Goal: Task Accomplishment & Management: Manage account settings

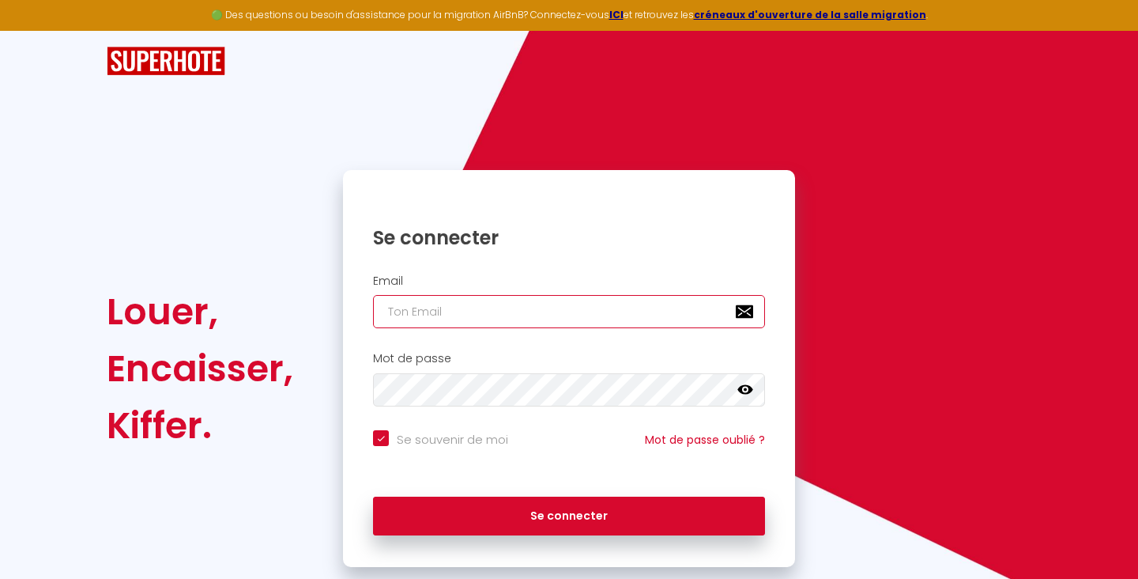
type input "[EMAIL_ADDRESS][DOMAIN_NAME]"
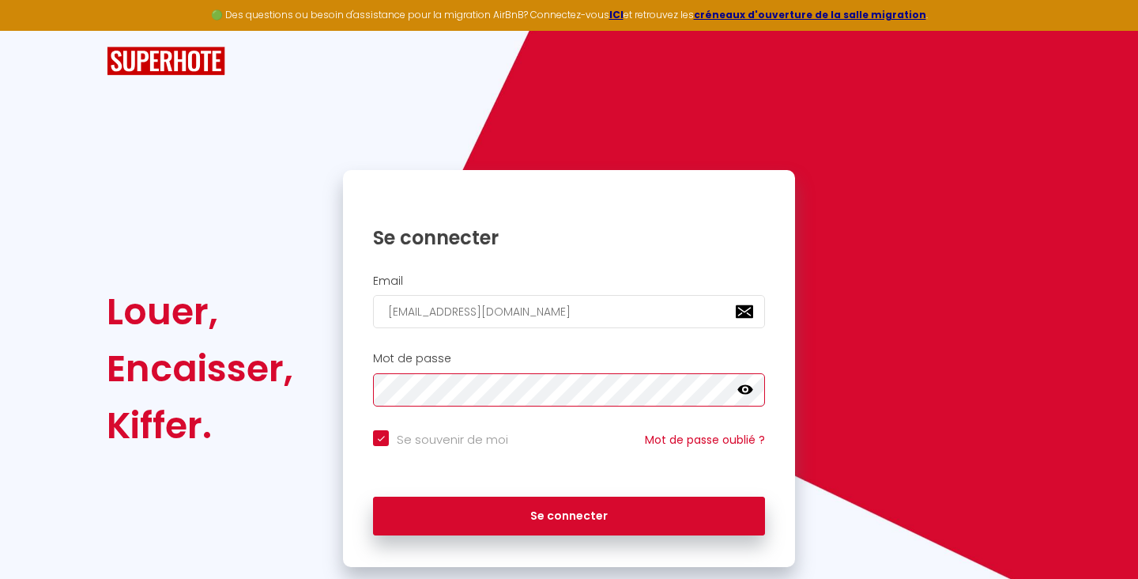
click at [569, 513] on button "Se connecter" at bounding box center [569, 516] width 392 height 40
checkbox input "true"
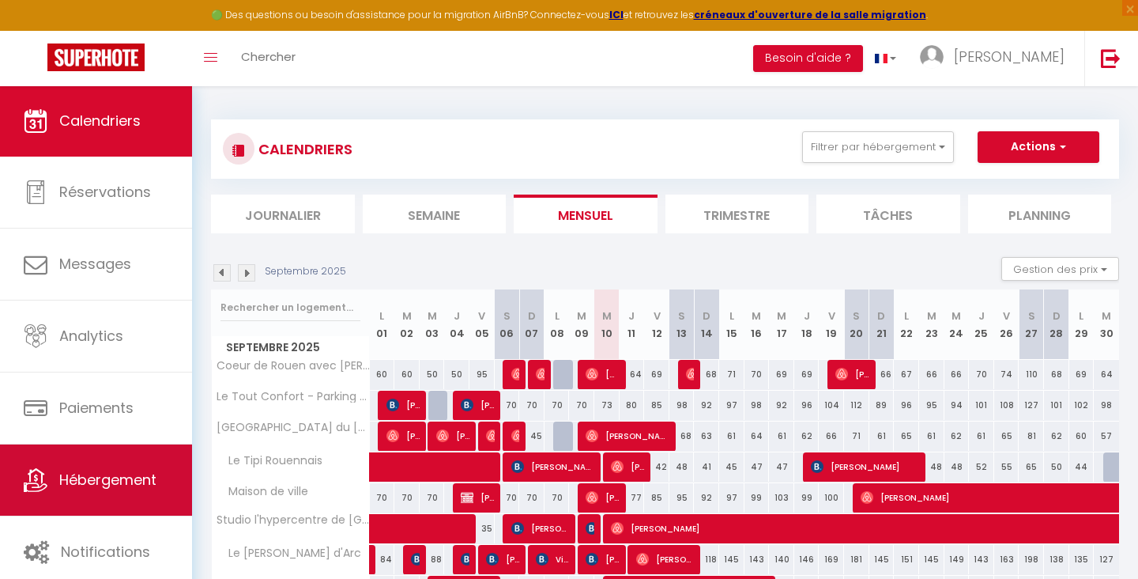
click at [80, 476] on span "Hébergement" at bounding box center [107, 480] width 97 height 20
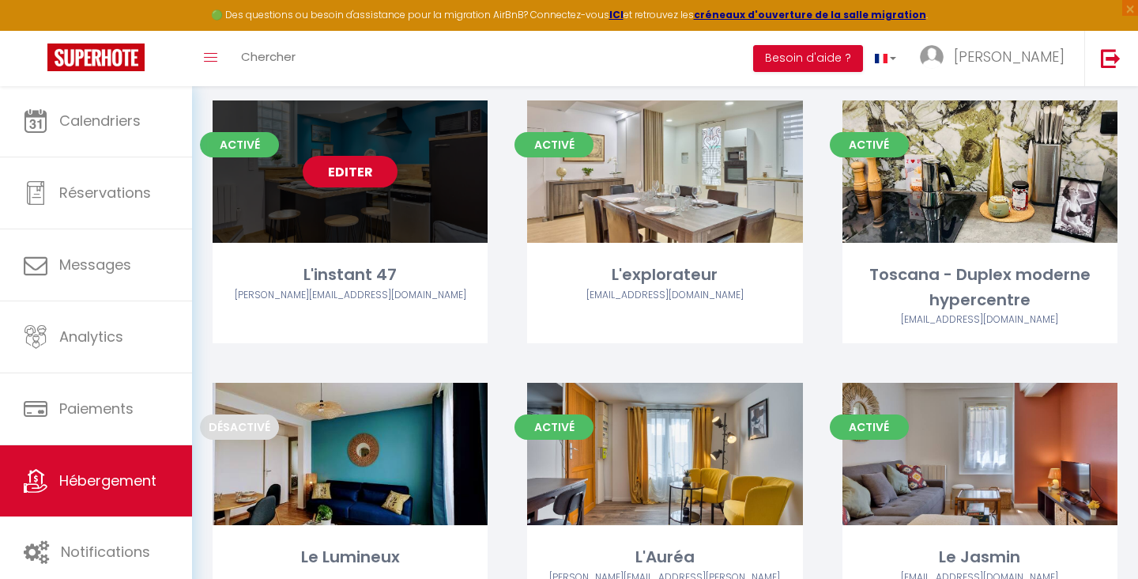
scroll to position [972, 0]
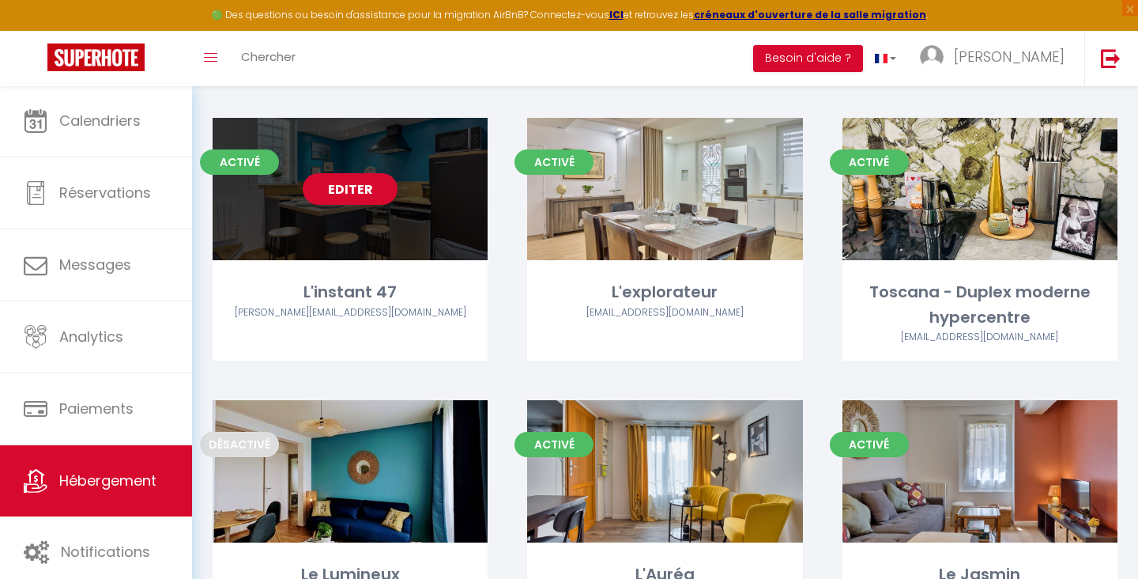
click at [355, 173] on link "Editer" at bounding box center [350, 189] width 95 height 32
click at [350, 173] on link "Editer" at bounding box center [350, 189] width 95 height 32
select select "3"
select select "2"
select select "1"
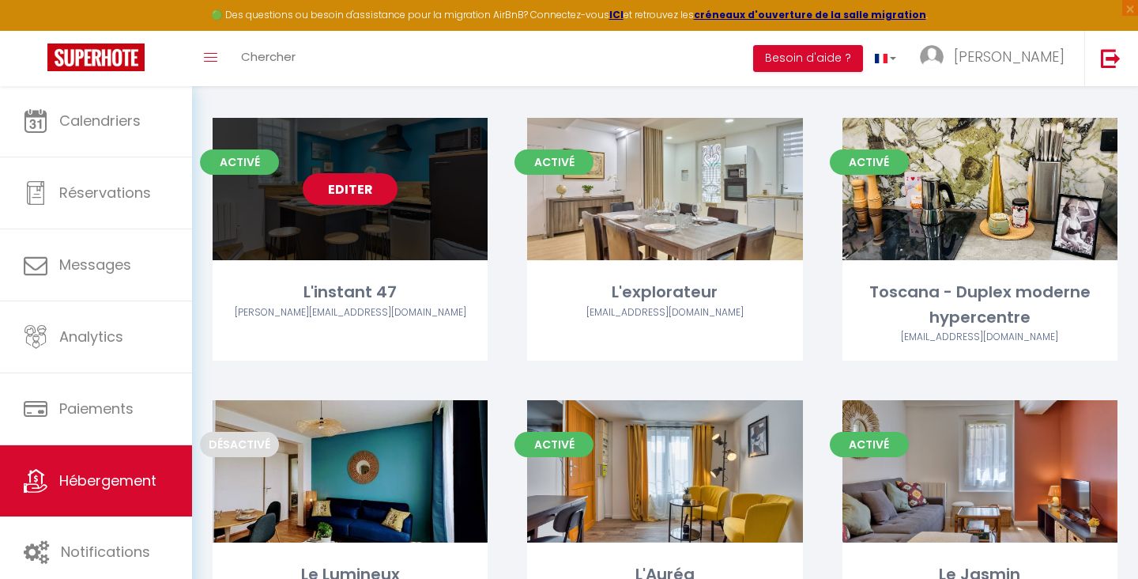
select select "1"
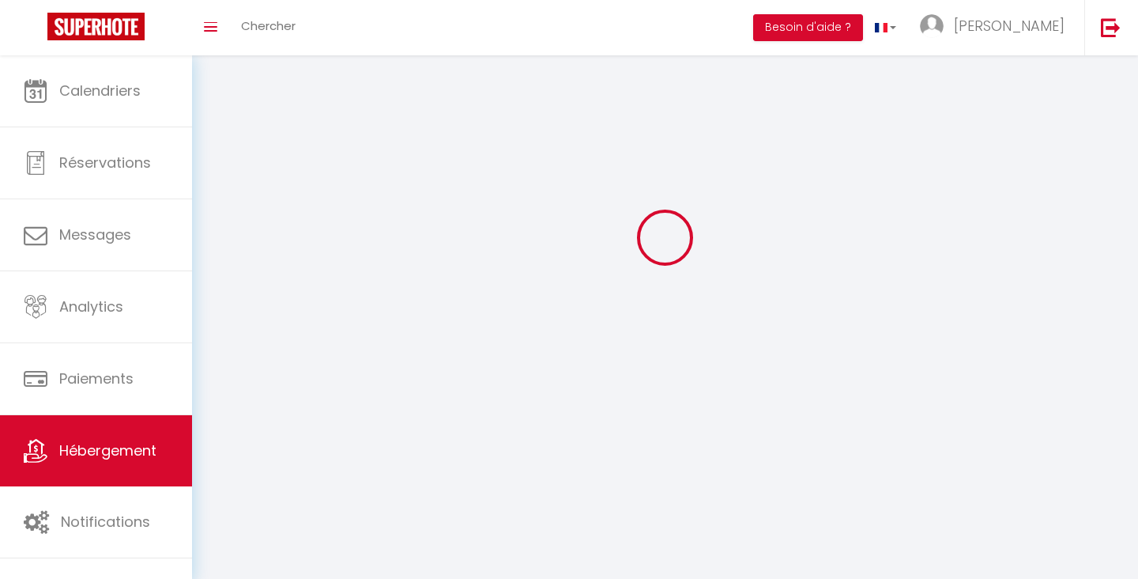
select select
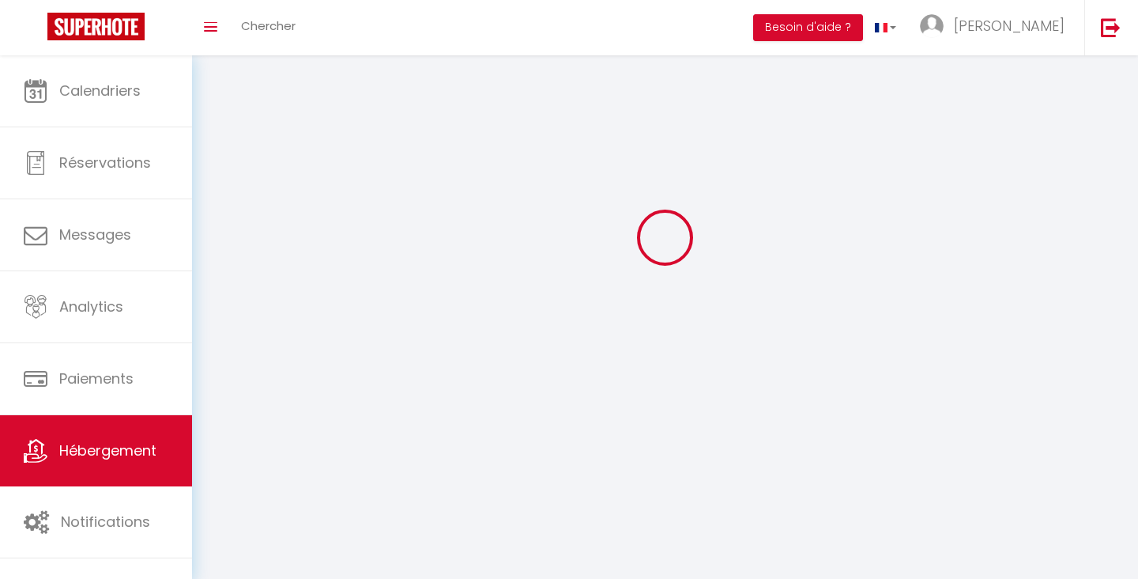
checkbox input "false"
select select
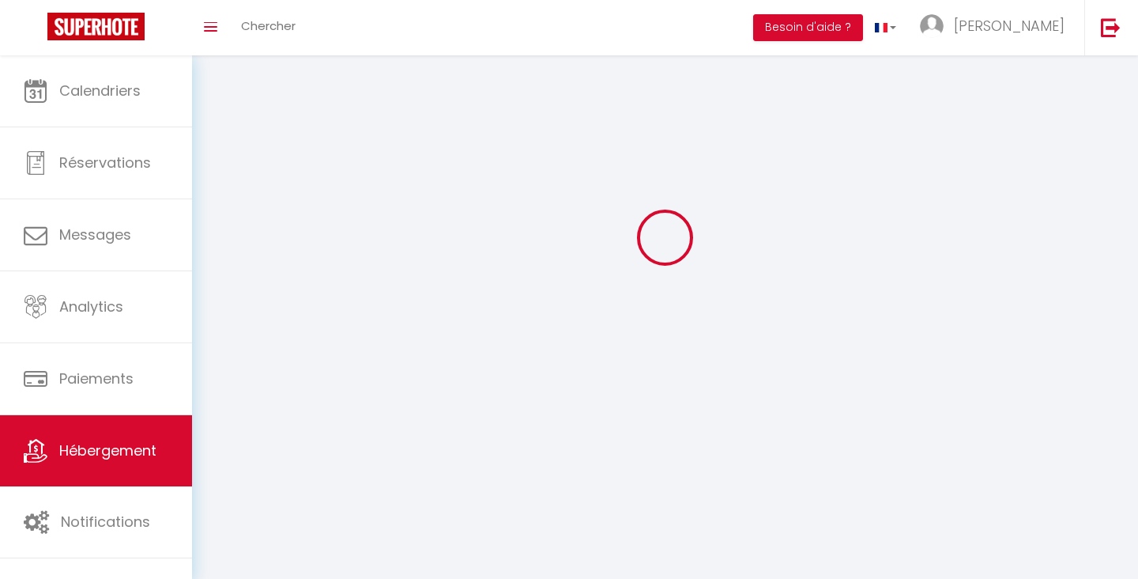
select select
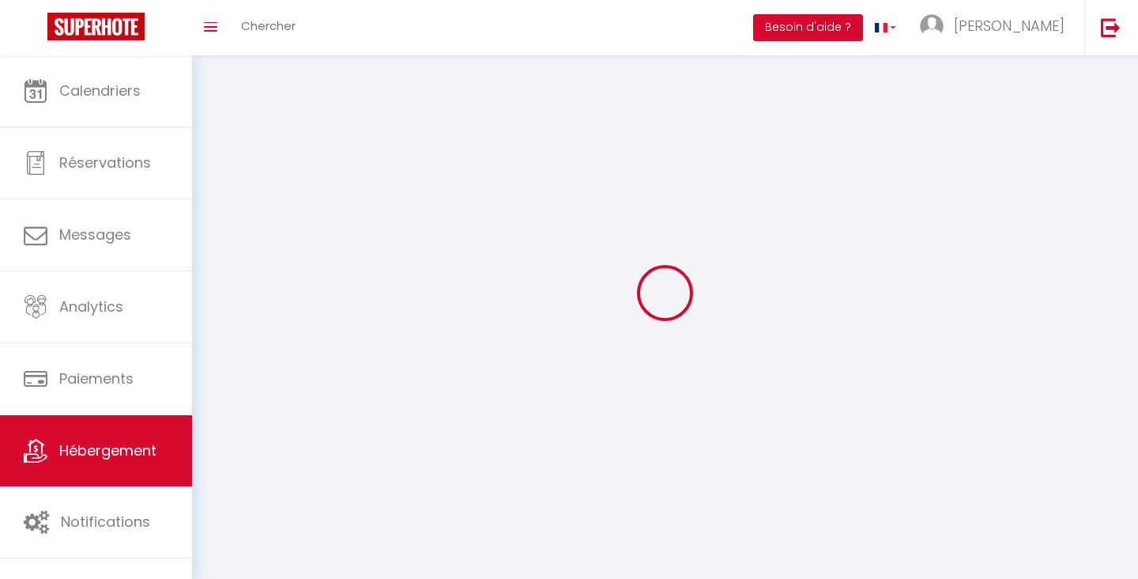
select select
checkbox input "false"
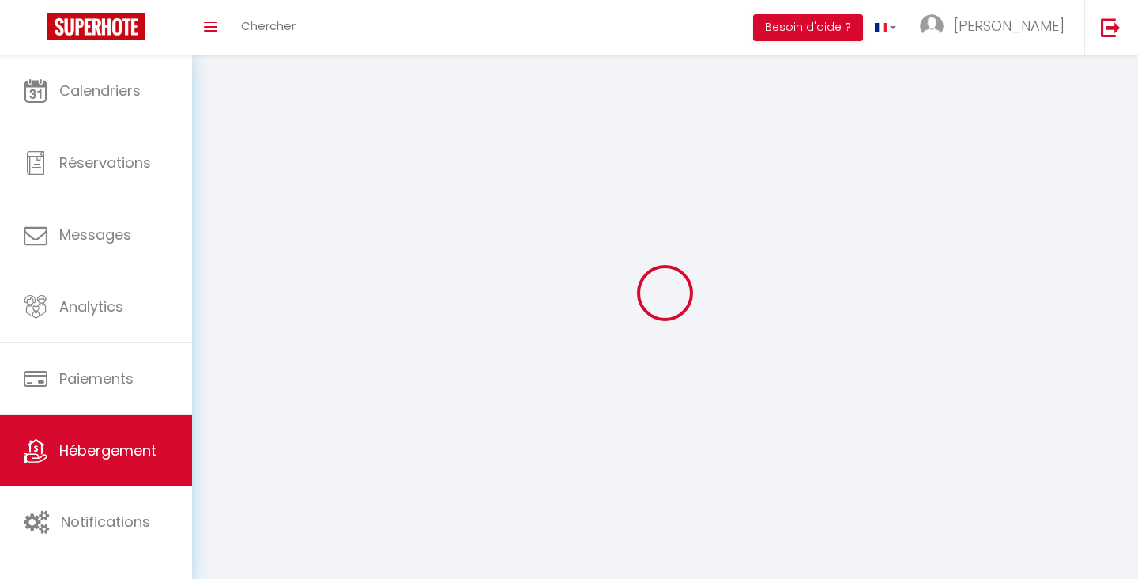
select select
select select "1"
select select
select select "28"
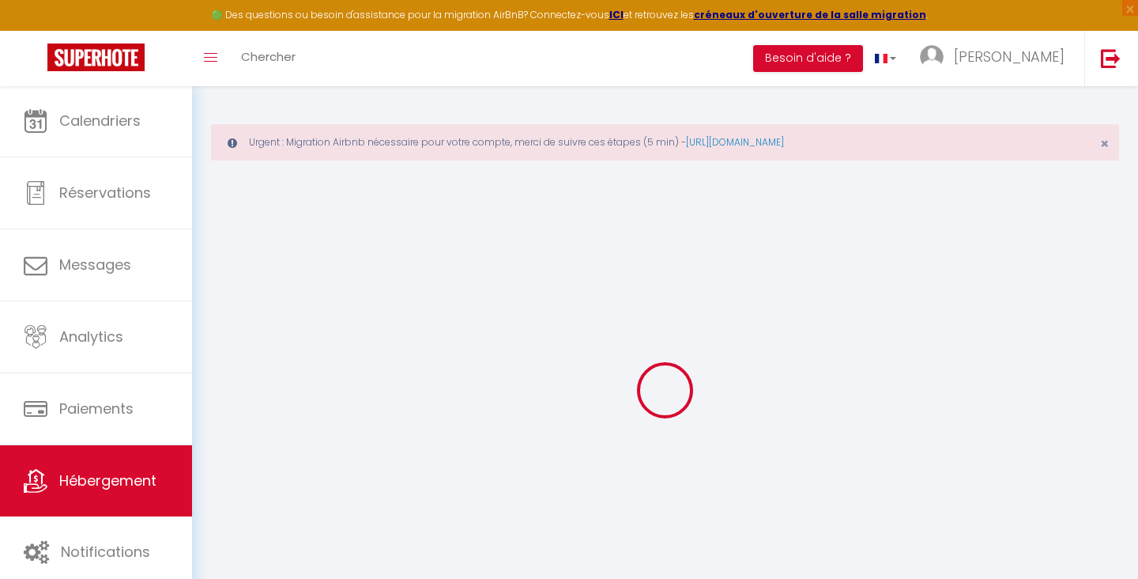
select select
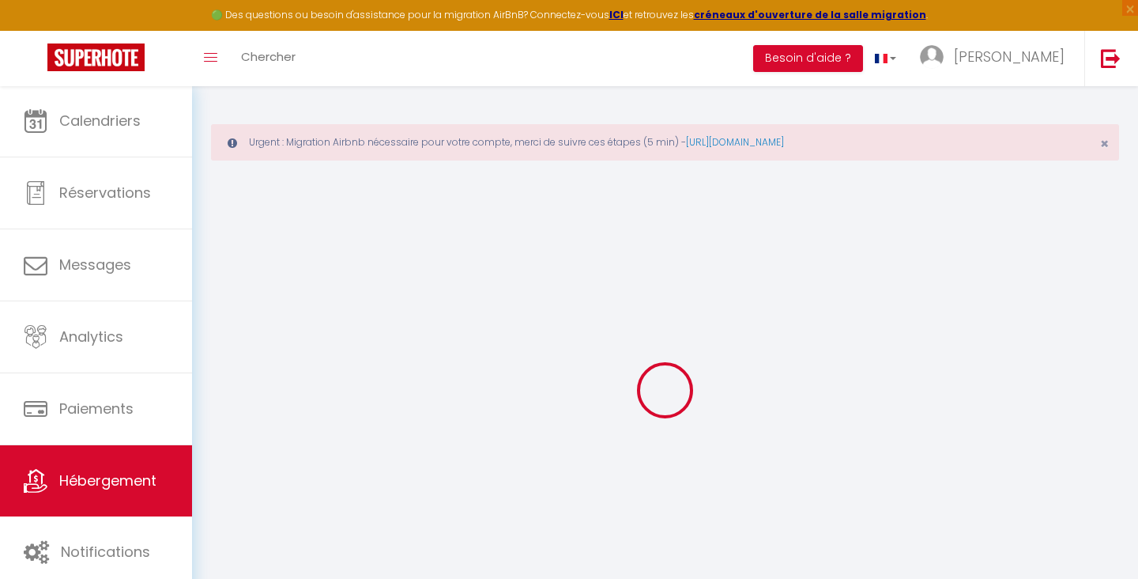
select select
checkbox input "false"
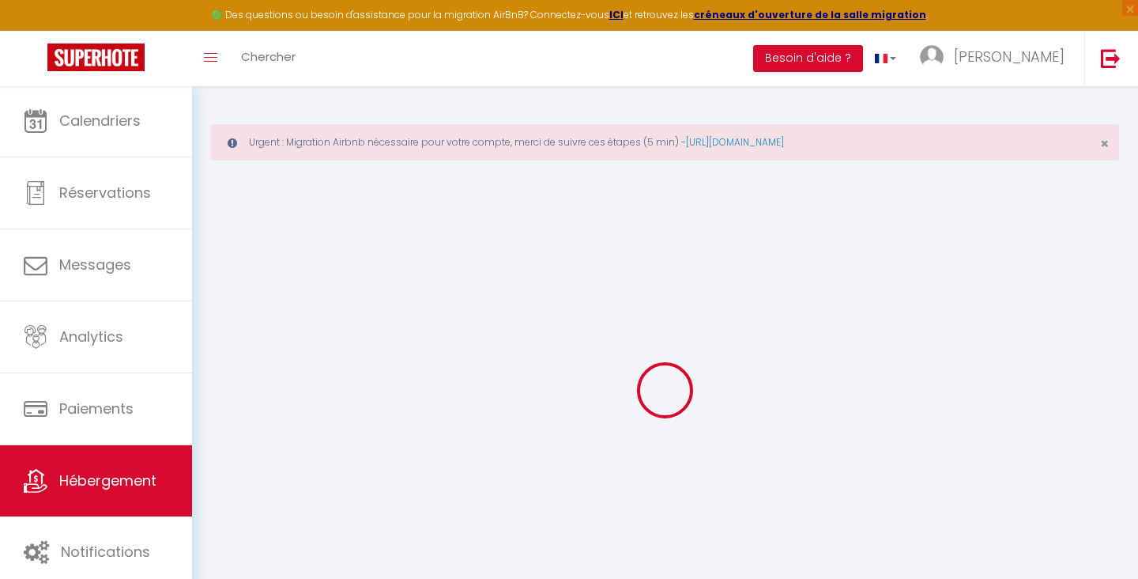
select select
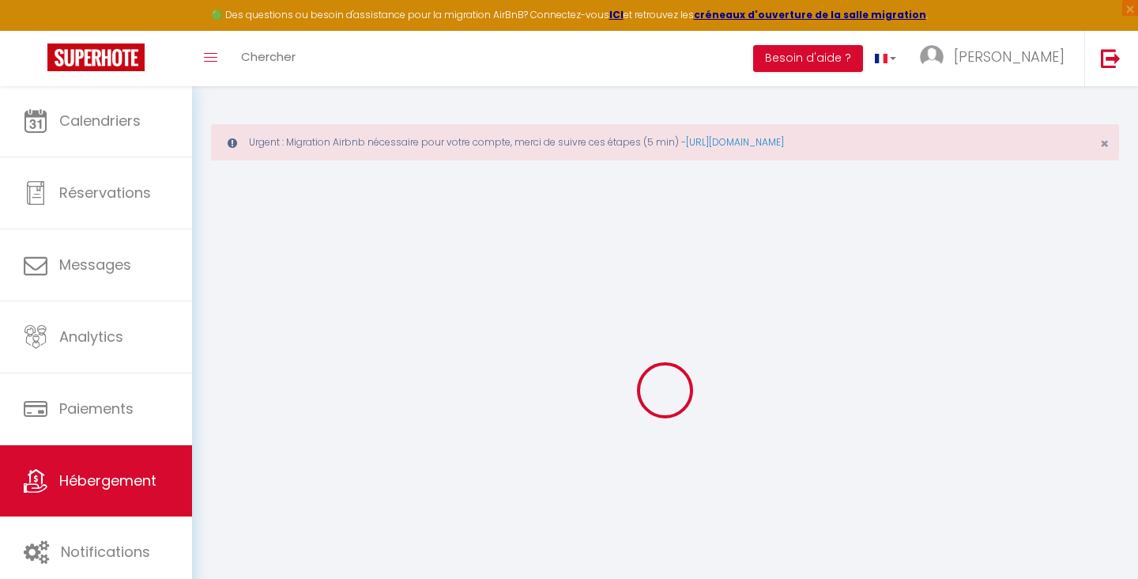
select select
checkbox input "false"
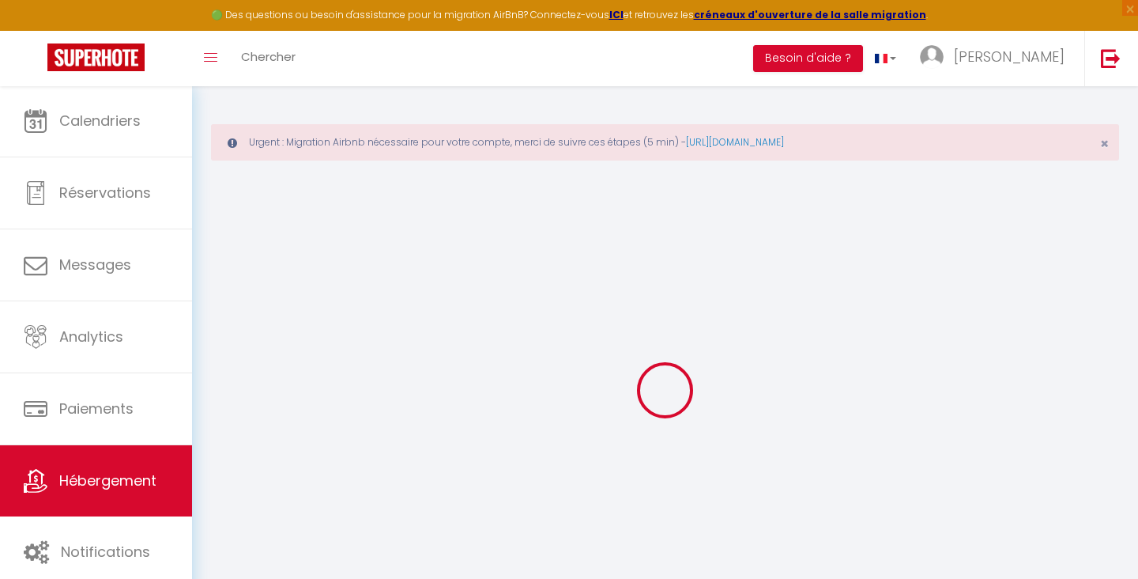
checkbox input "false"
select select
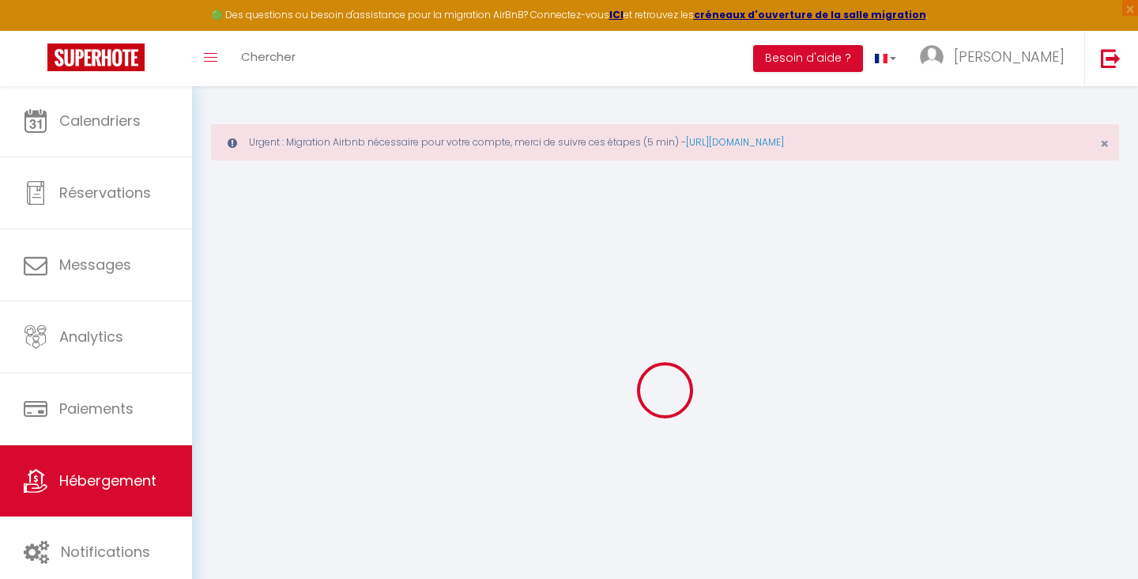
select select
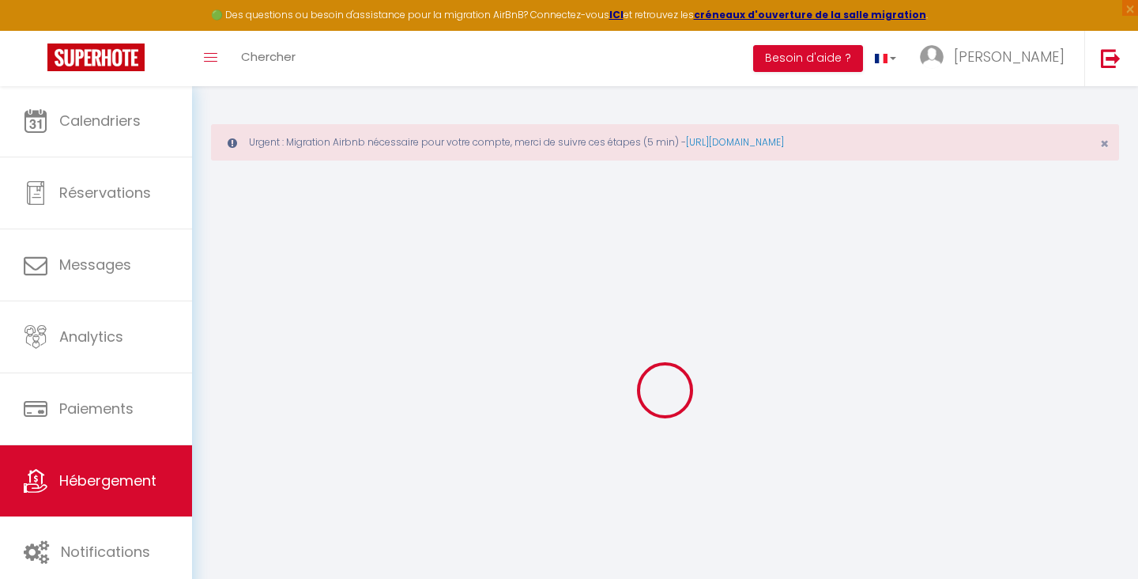
checkbox input "false"
select select
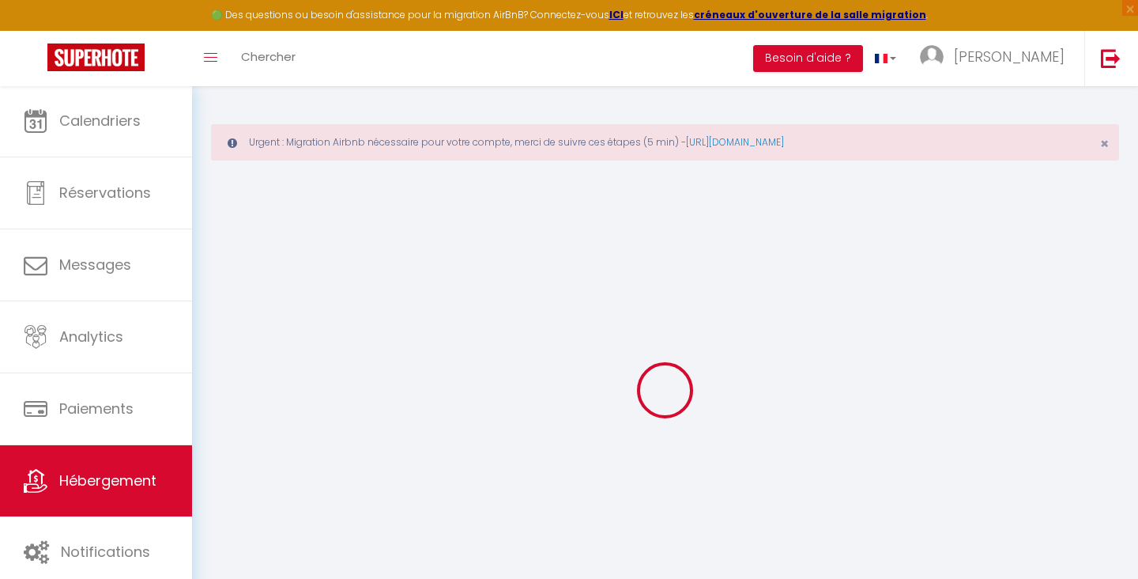
select select
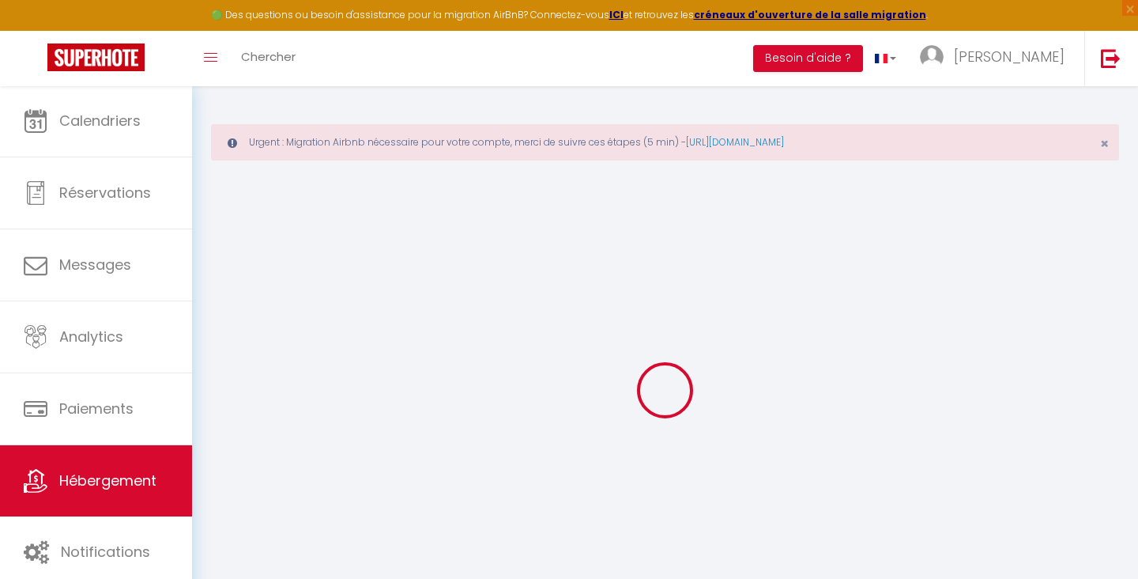
select select
checkbox input "false"
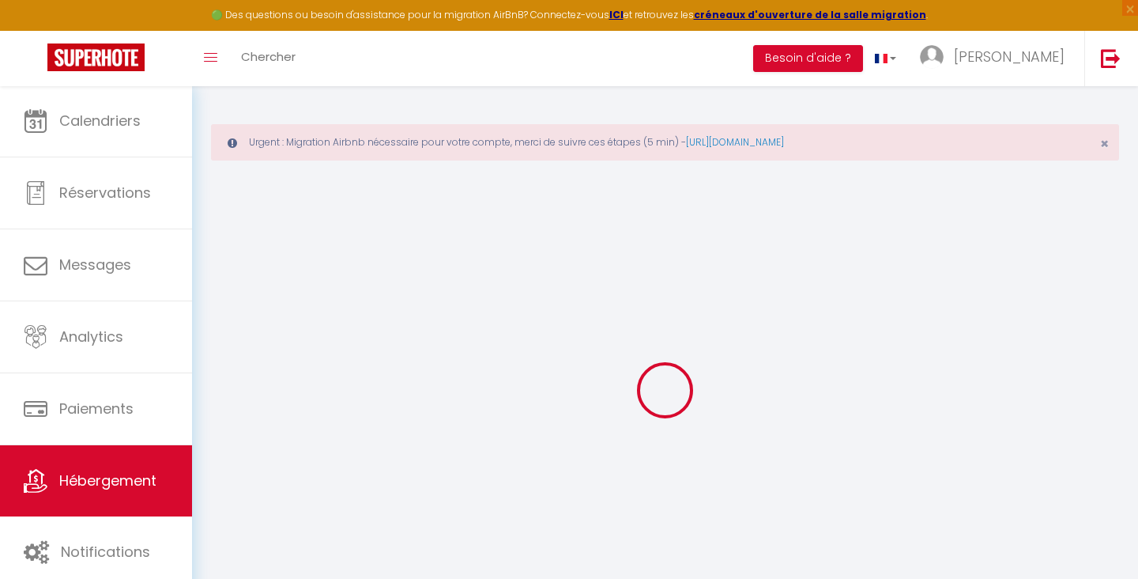
checkbox input "false"
select select
type input "L'instant 47"
type input "[PERSON_NAME]"
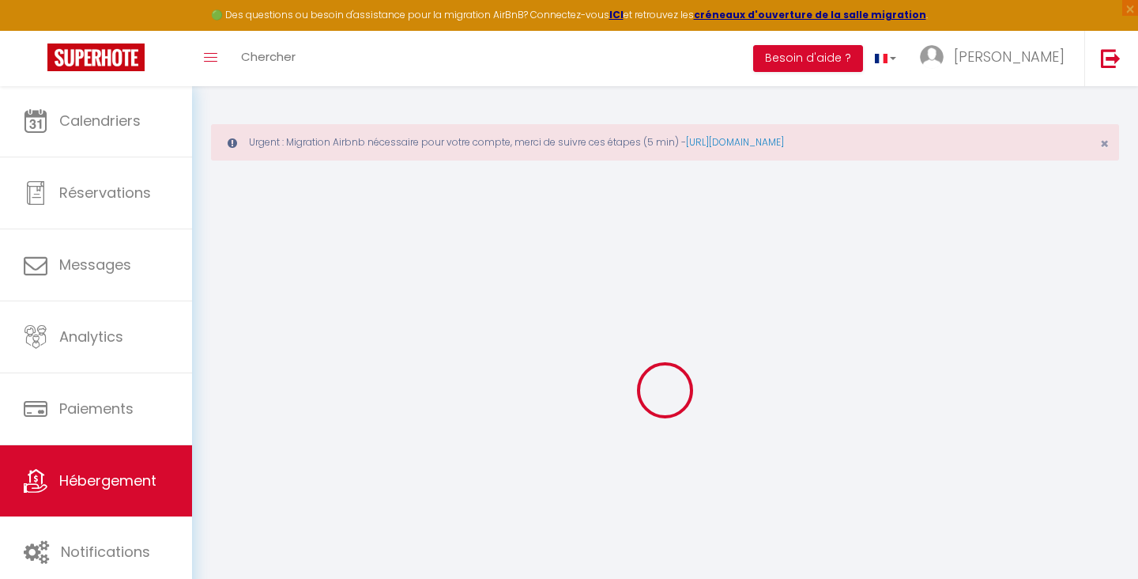
type input "JOSSE"
type input "[STREET_ADDRESS][DATE]"
type input "76300"
type input "Sotteville-[GEOGRAPHIC_DATA]"
select select "5"
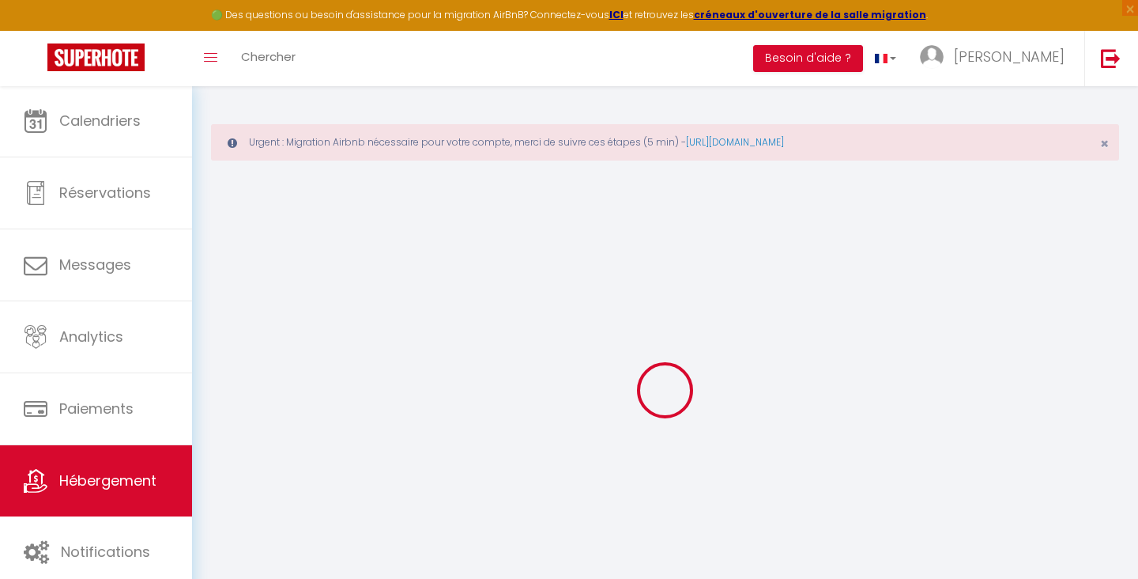
select select "3"
select select "2"
type input "64"
type input "65"
select select
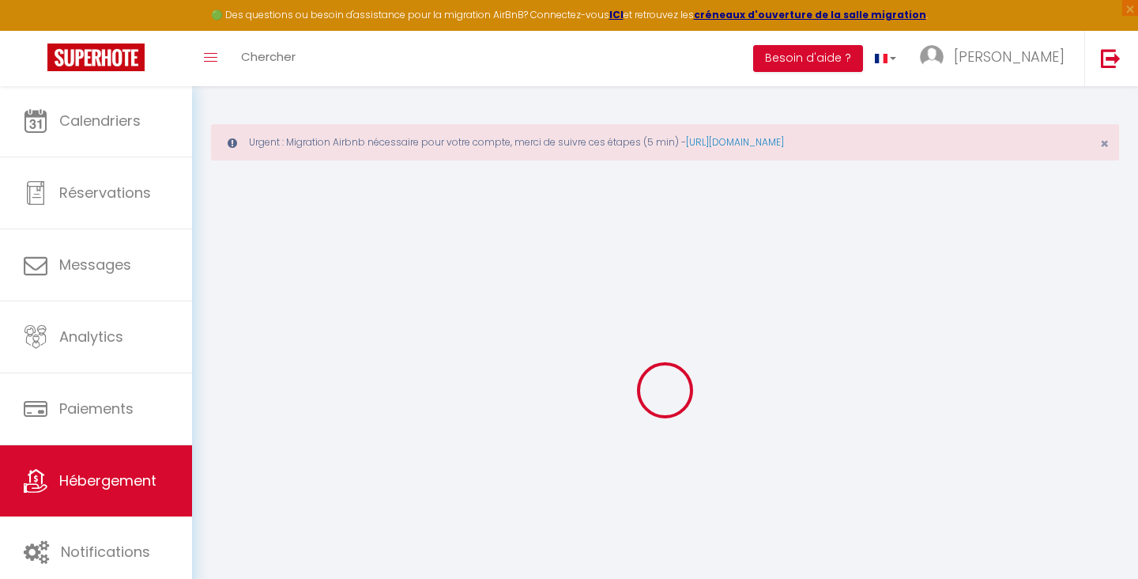
select select
type input "[STREET_ADDRESS][PERSON_NAME]"
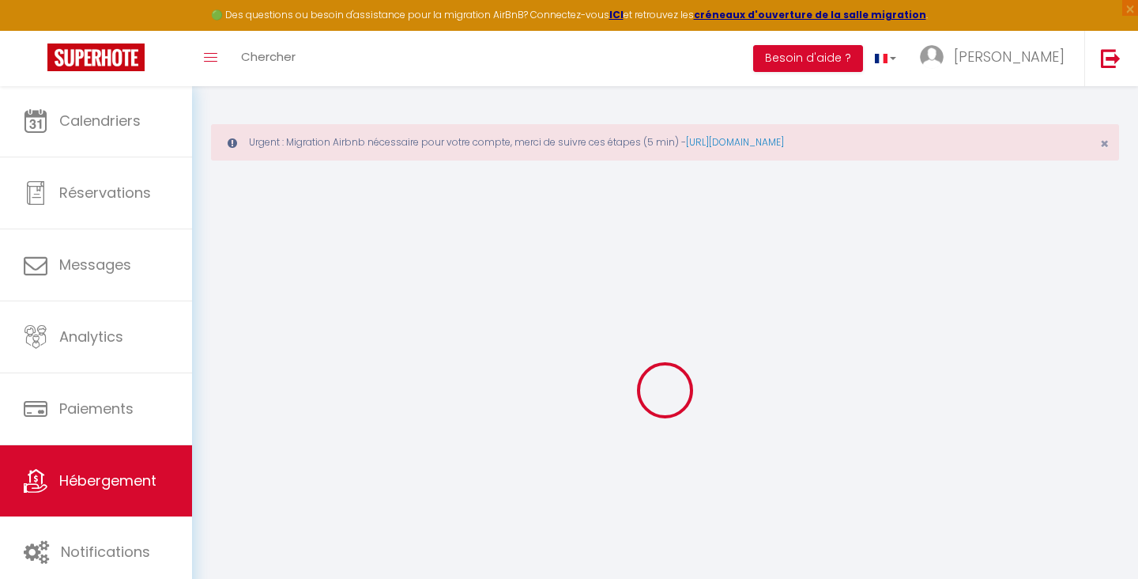
type input "76300"
type input "[GEOGRAPHIC_DATA]"
type input "[EMAIL_ADDRESS][DOMAIN_NAME]"
select select
checkbox input "false"
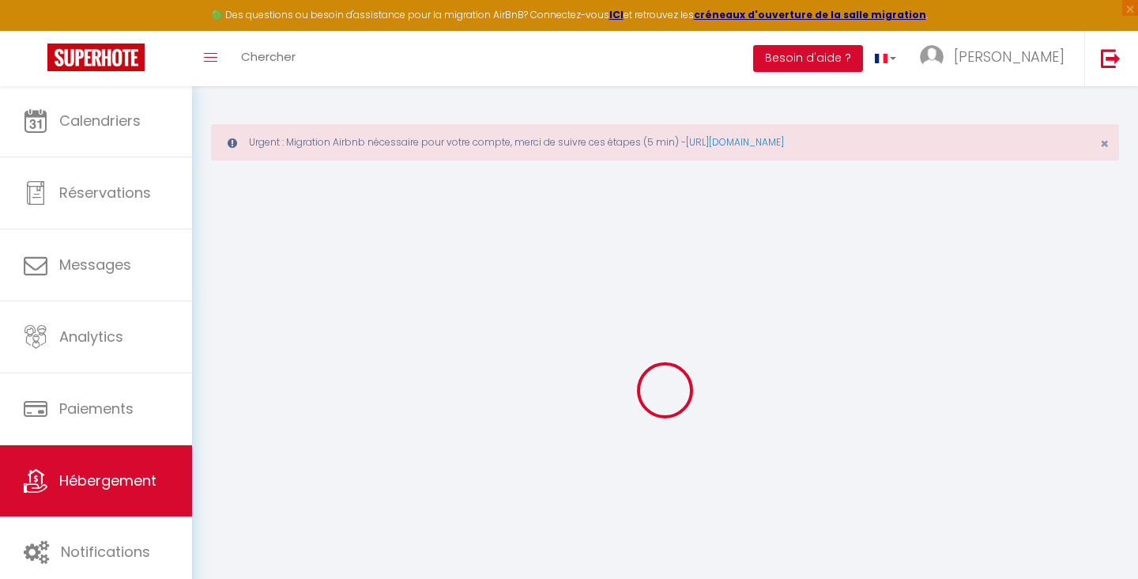
checkbox input "false"
select select "38906"
type input "15"
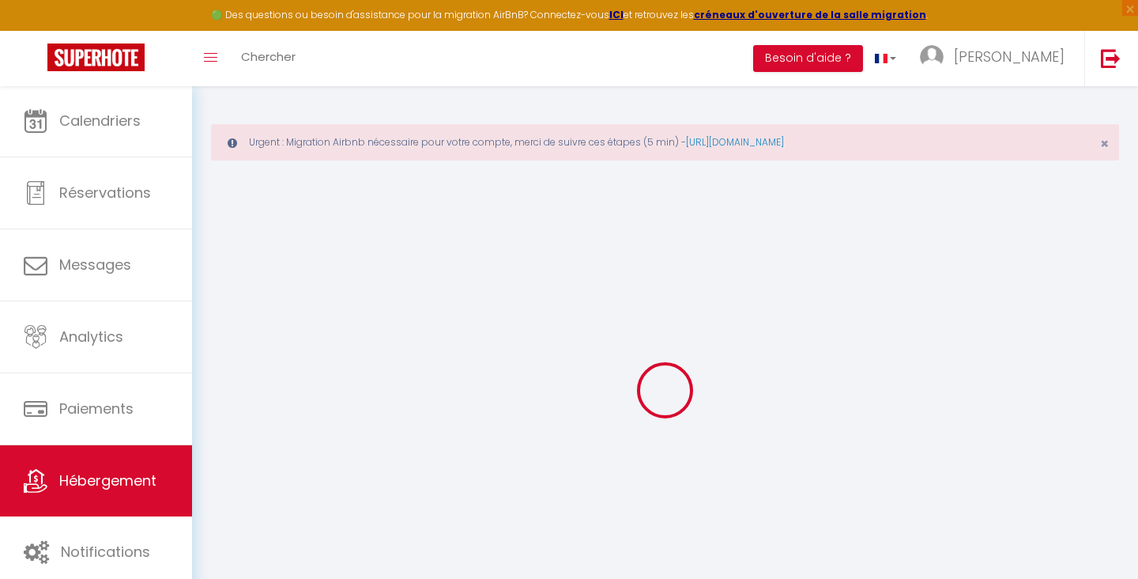
type input "65"
type input "0"
select select
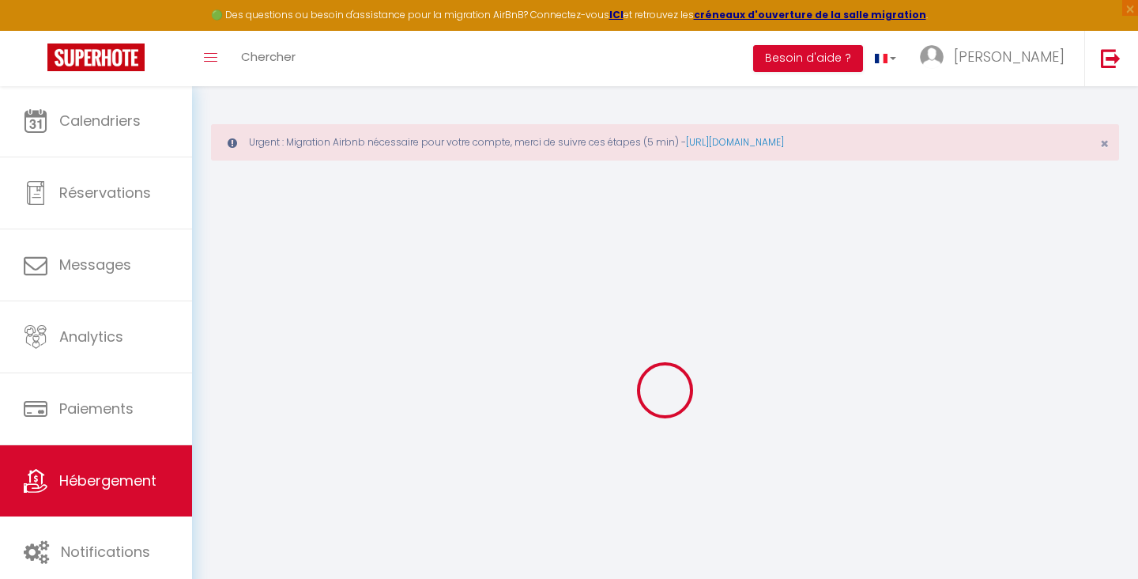
select select
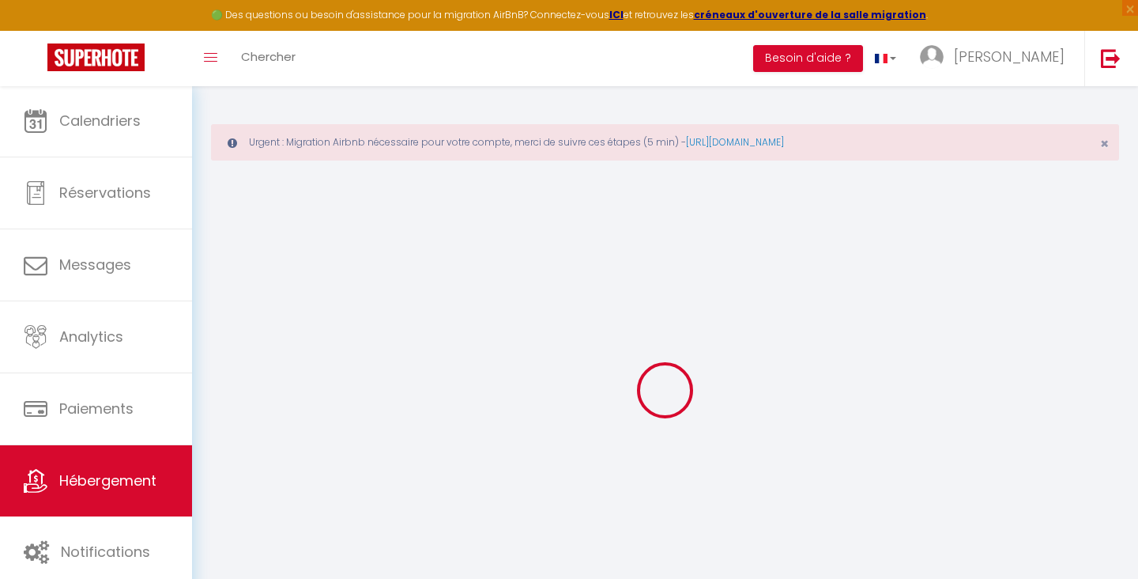
checkbox input "false"
select select
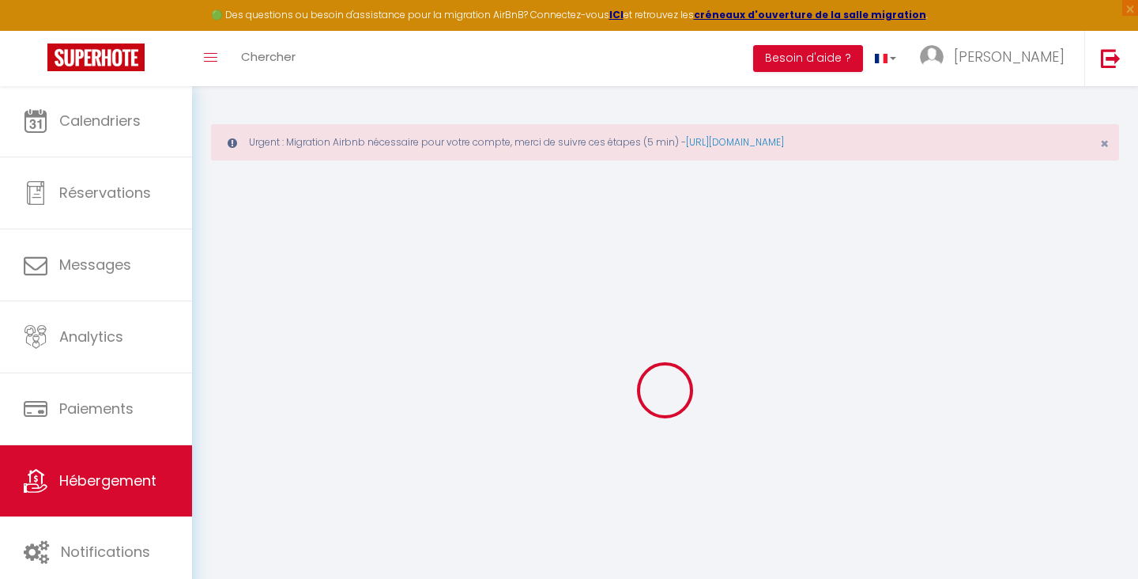
checkbox input "false"
select select "17:00"
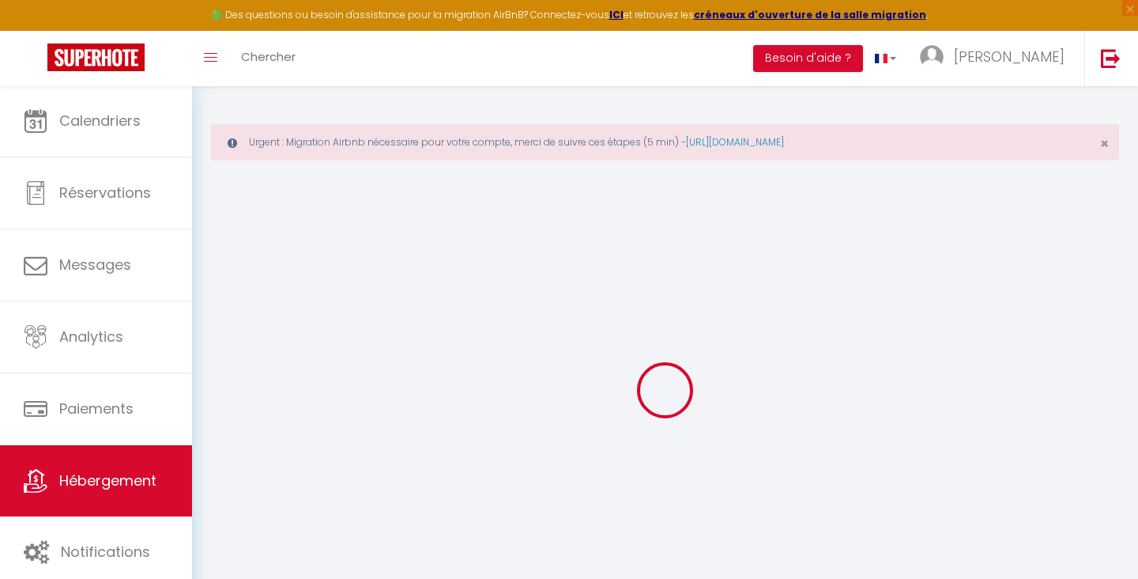
select select "23:00"
select select "11:00"
select select "30"
select select "120"
select select
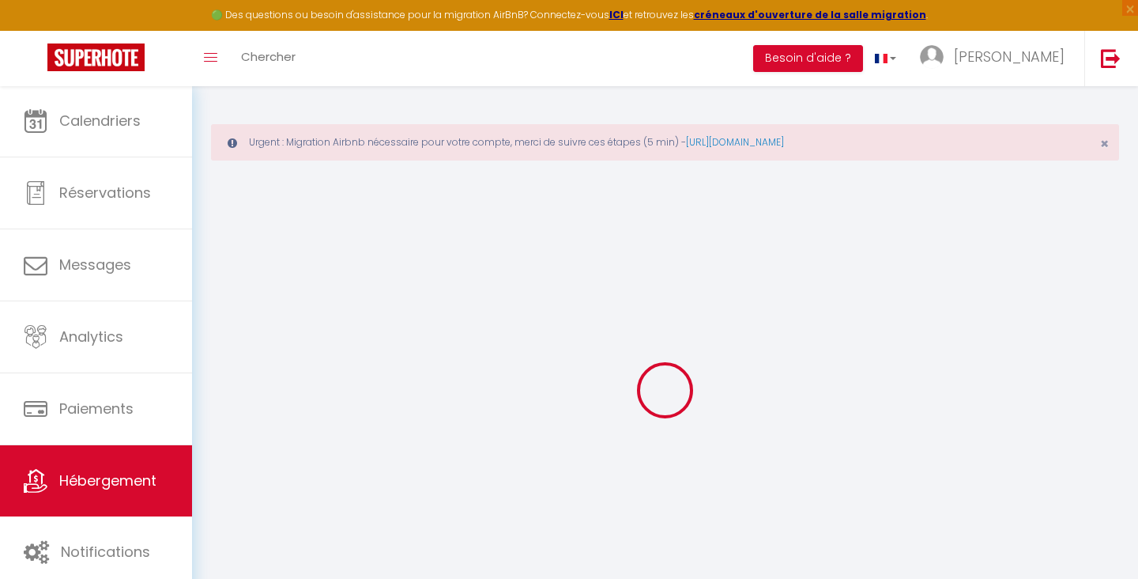
checkbox input "false"
select select
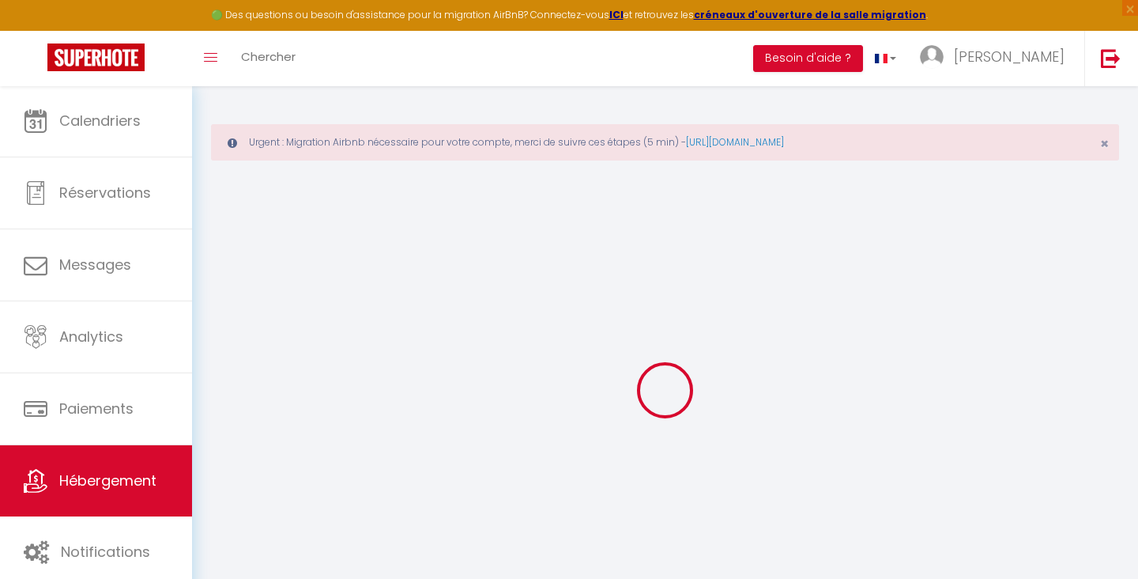
checkbox input "false"
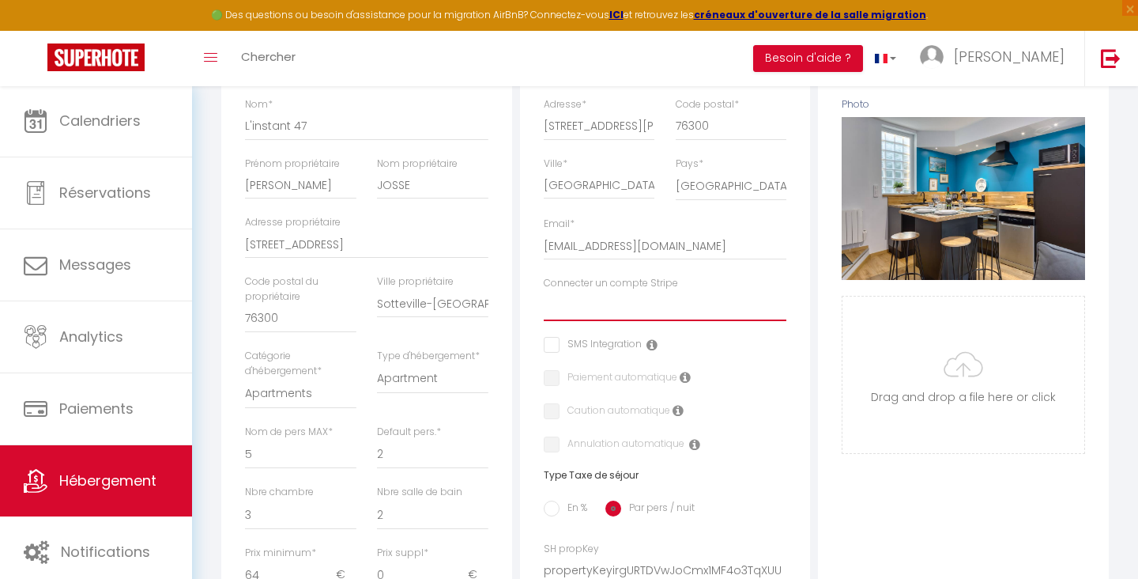
scroll to position [356, 0]
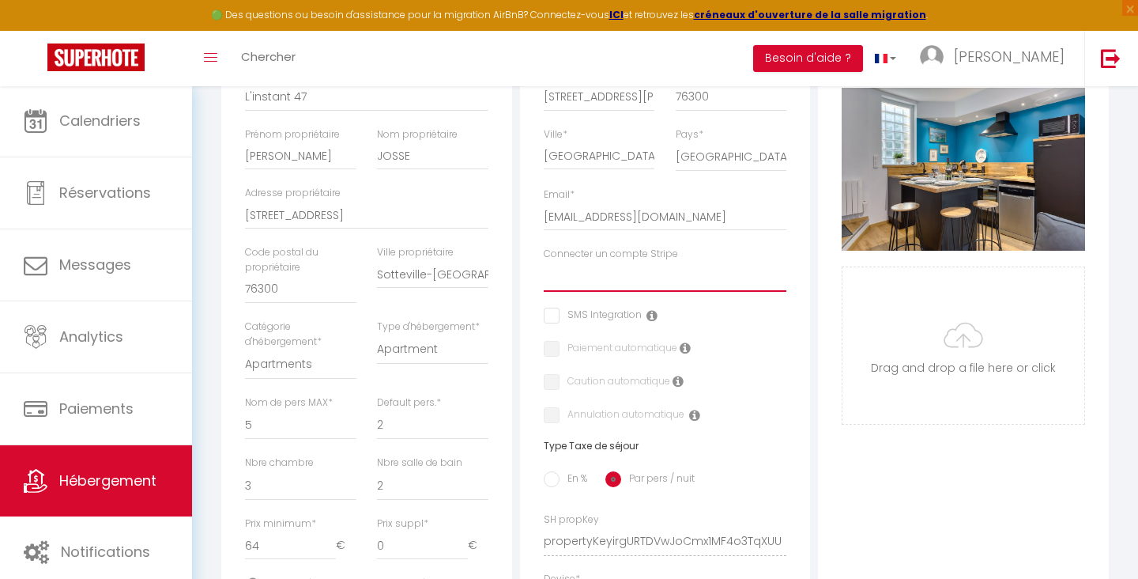
select select
checkbox input "false"
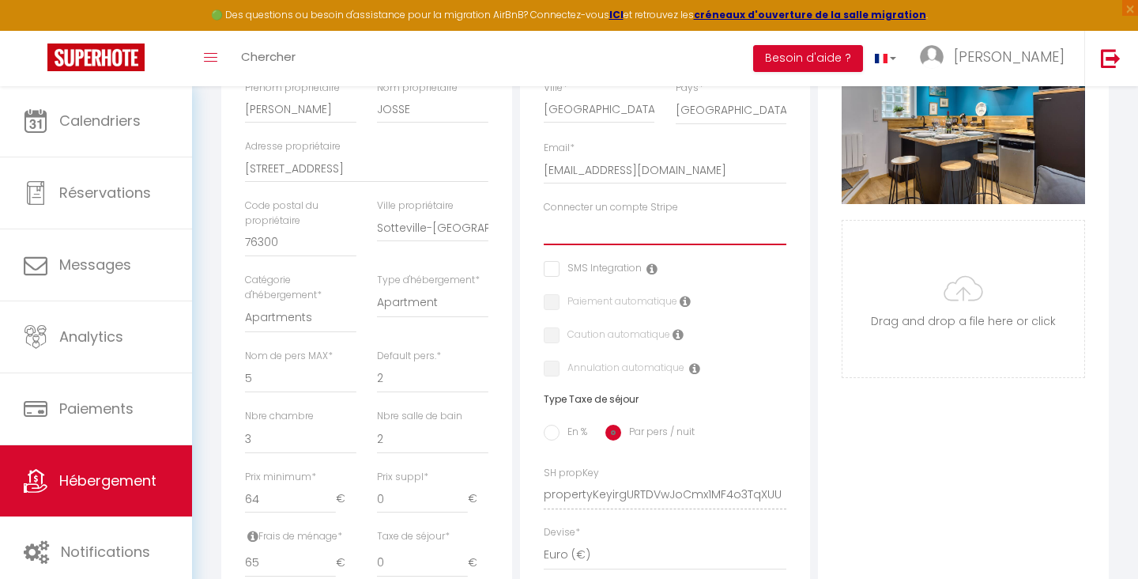
scroll to position [412, 0]
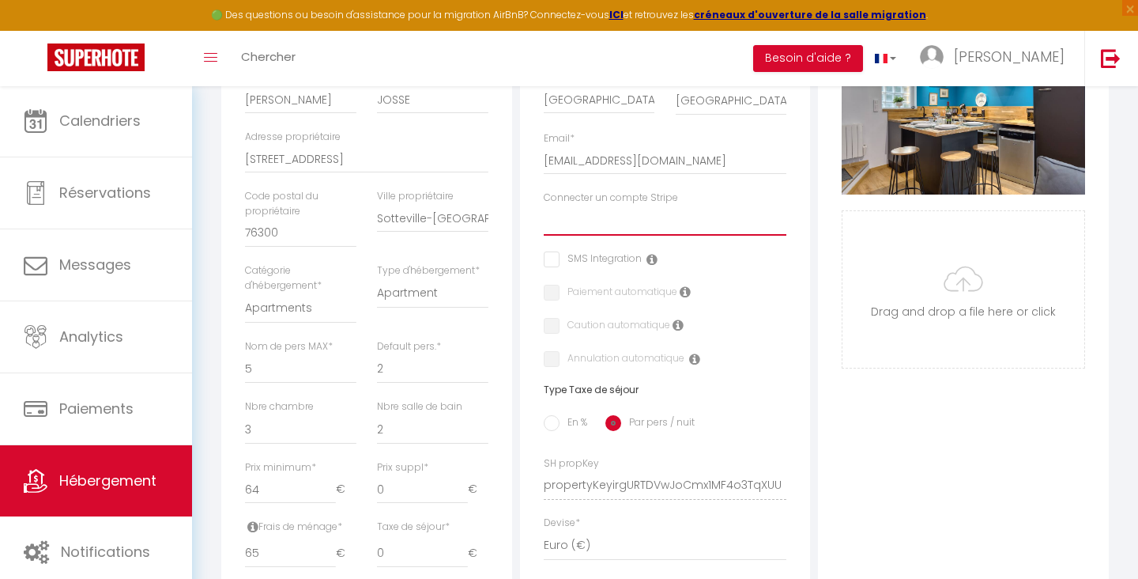
select select "10214"
checkbox input "false"
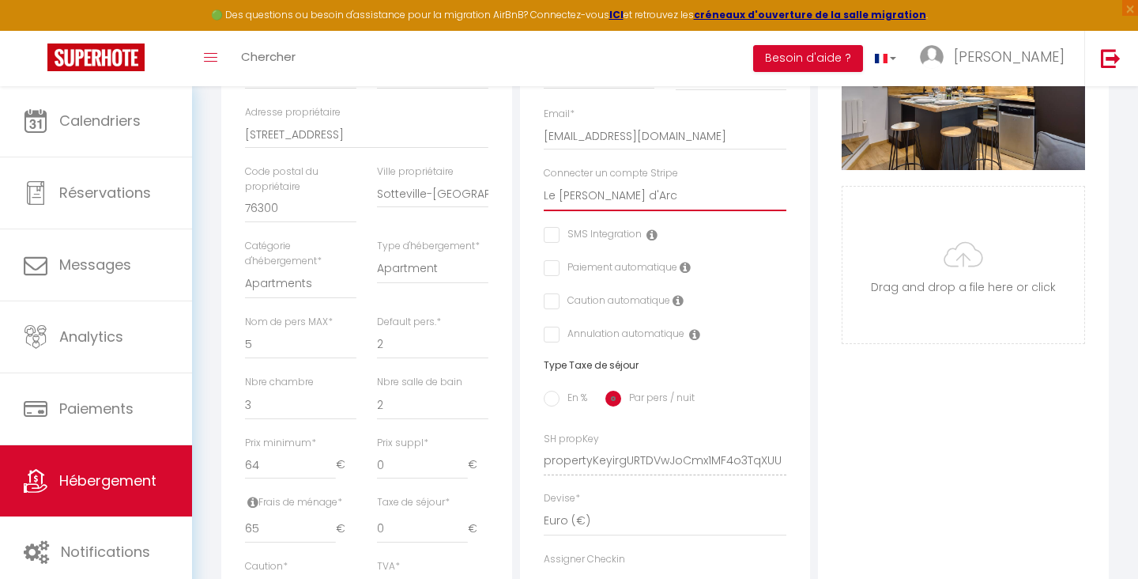
scroll to position [438, 0]
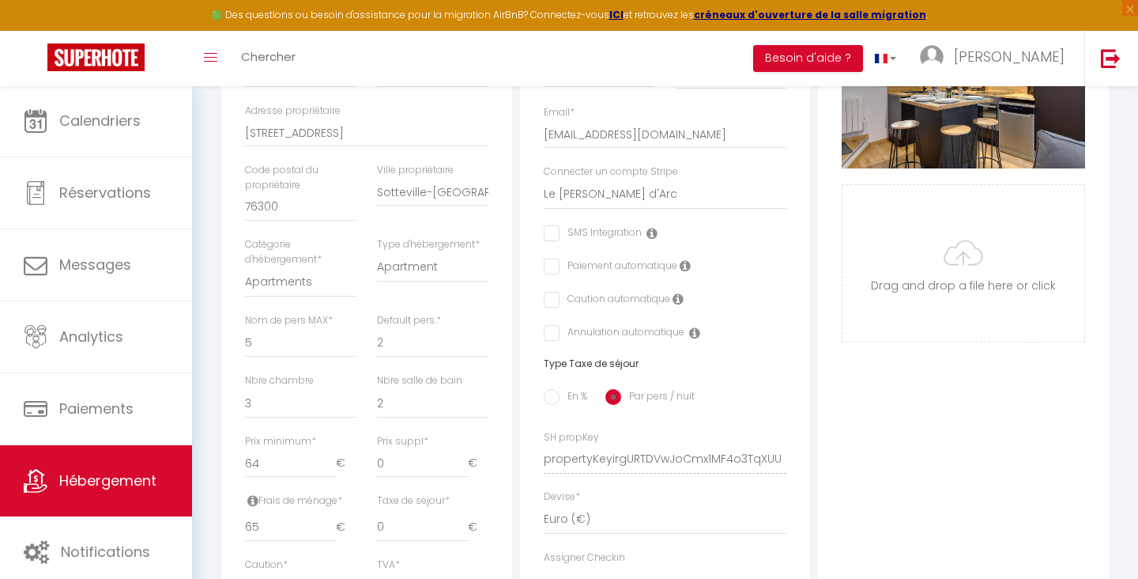
click at [550, 299] on input "checkbox" at bounding box center [549, 300] width 10 height 16
checkbox input "true"
checkbox input "false"
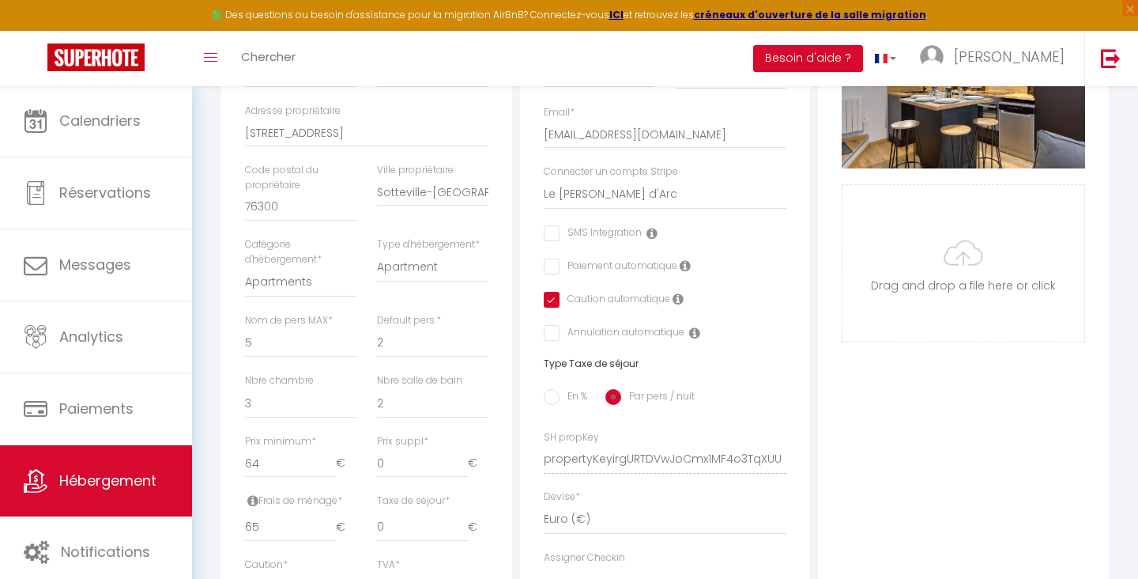
click at [560, 263] on label "Paiement automatique" at bounding box center [619, 267] width 118 height 17
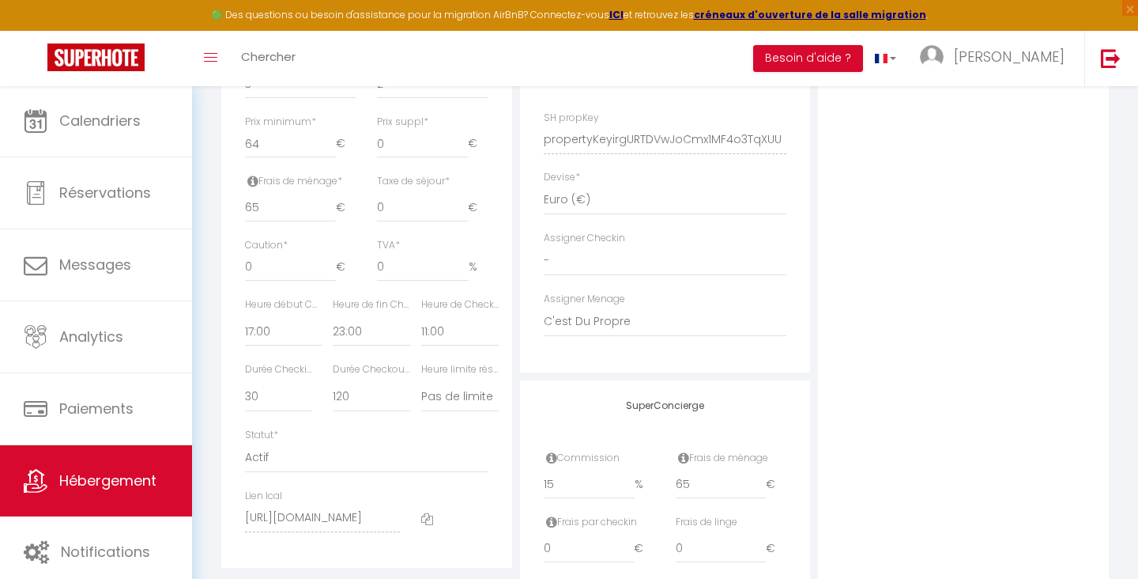
scroll to position [772, 0]
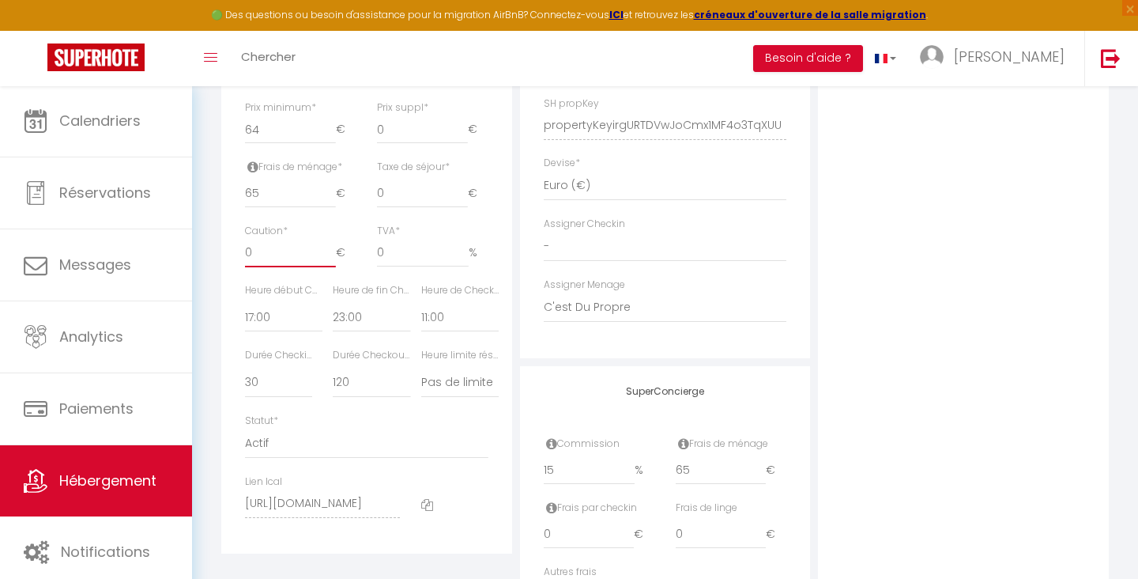
click at [292, 248] on input "0" at bounding box center [290, 253] width 91 height 28
type input "5"
checkbox input "false"
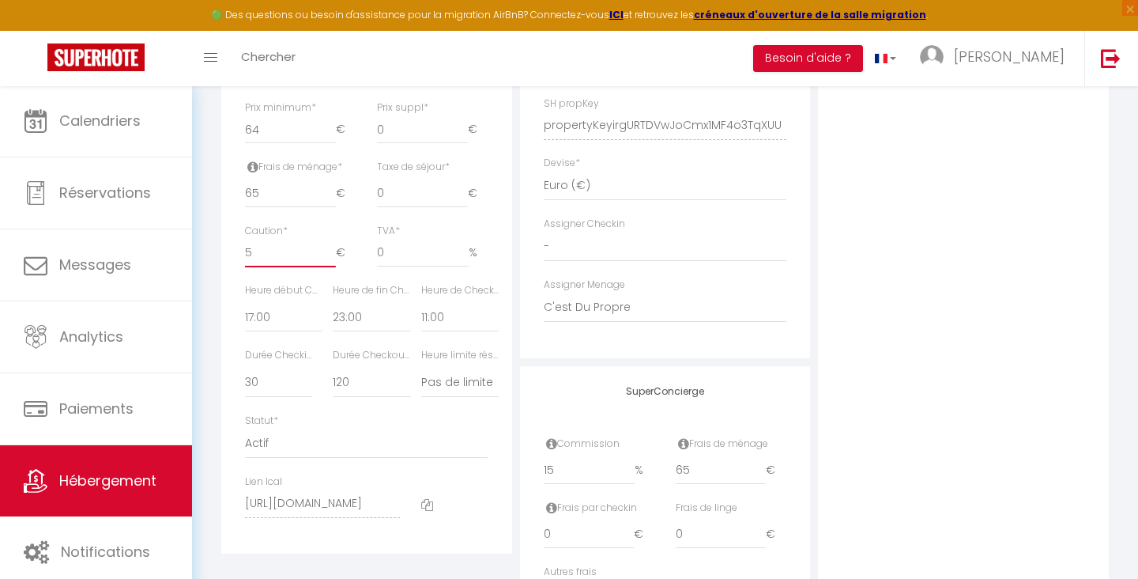
checkbox input "false"
type input "50"
checkbox input "false"
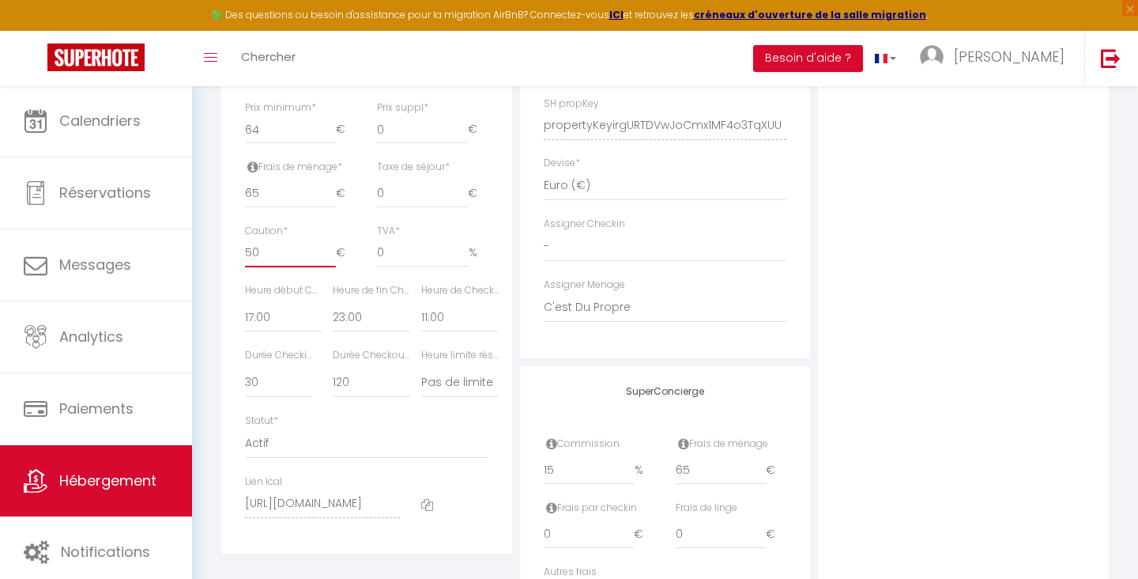
type input "500"
checkbox input "false"
type input "500"
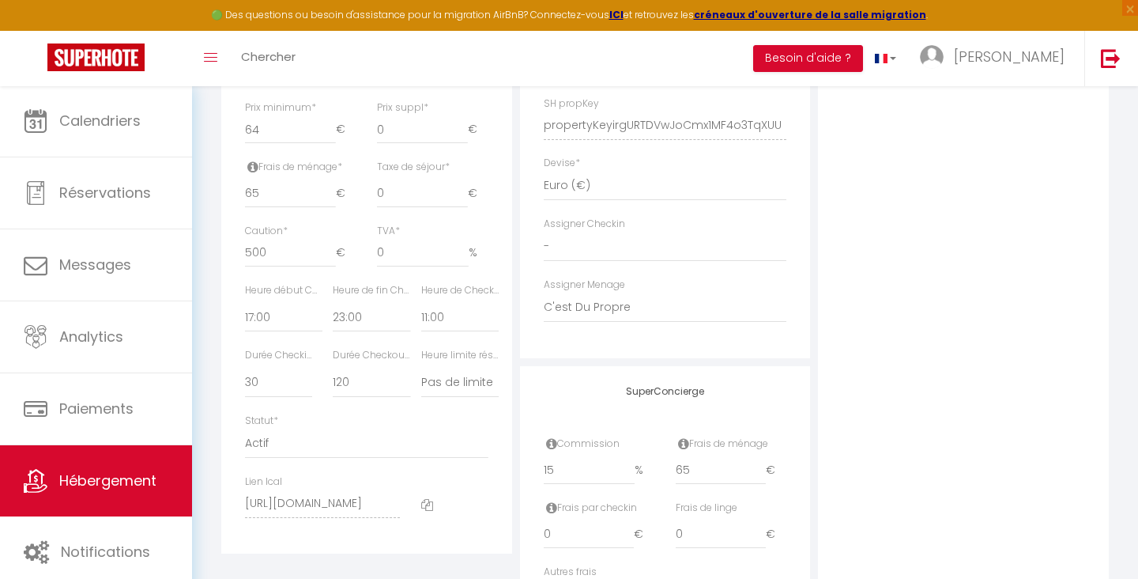
click at [994, 339] on div "Photo Photo Supprimer Drag and drop a file here or click Ooops, something wrong…" at bounding box center [963, 114] width 291 height 1066
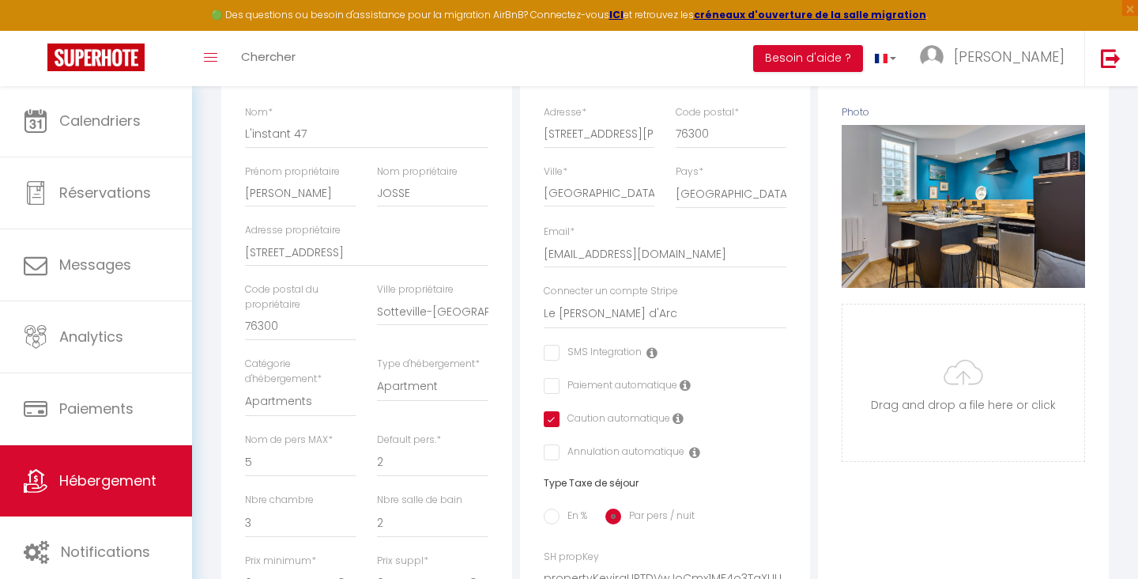
scroll to position [321, 0]
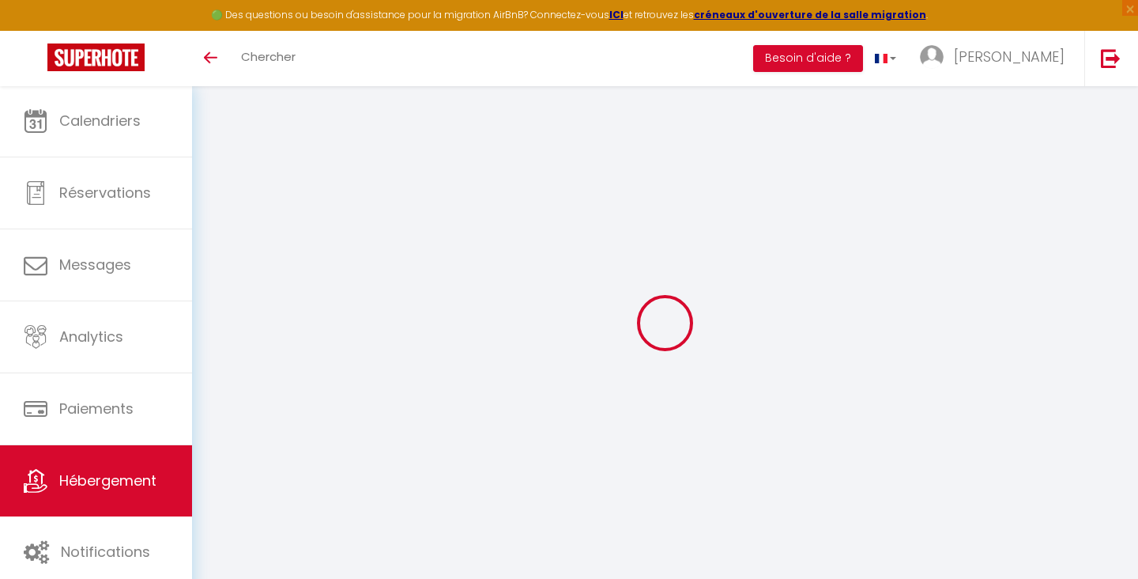
select select "3"
select select "2"
select select "1"
select select
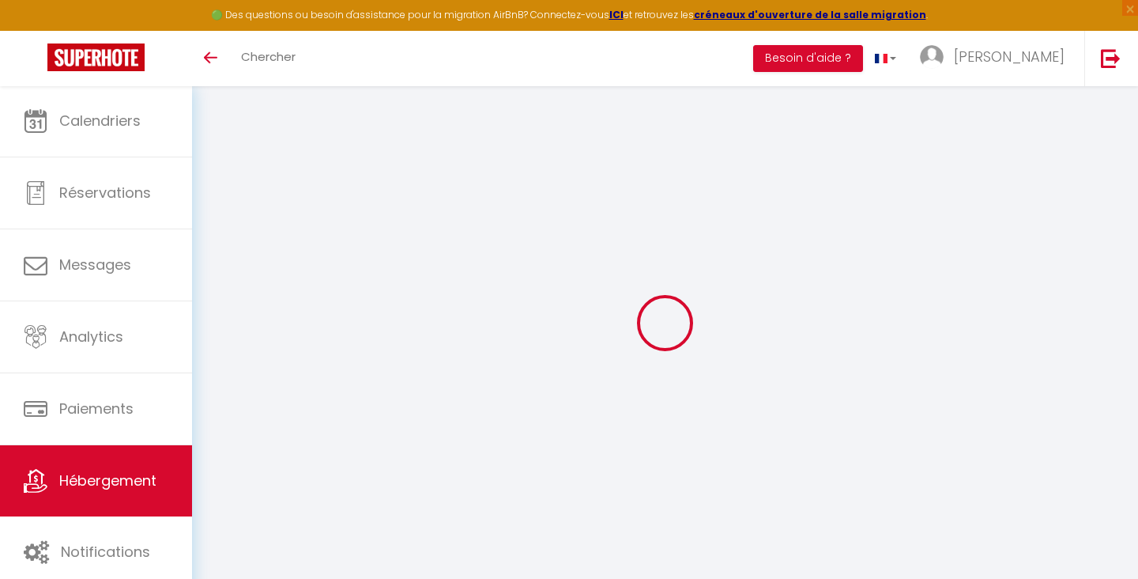
select select "28"
select select
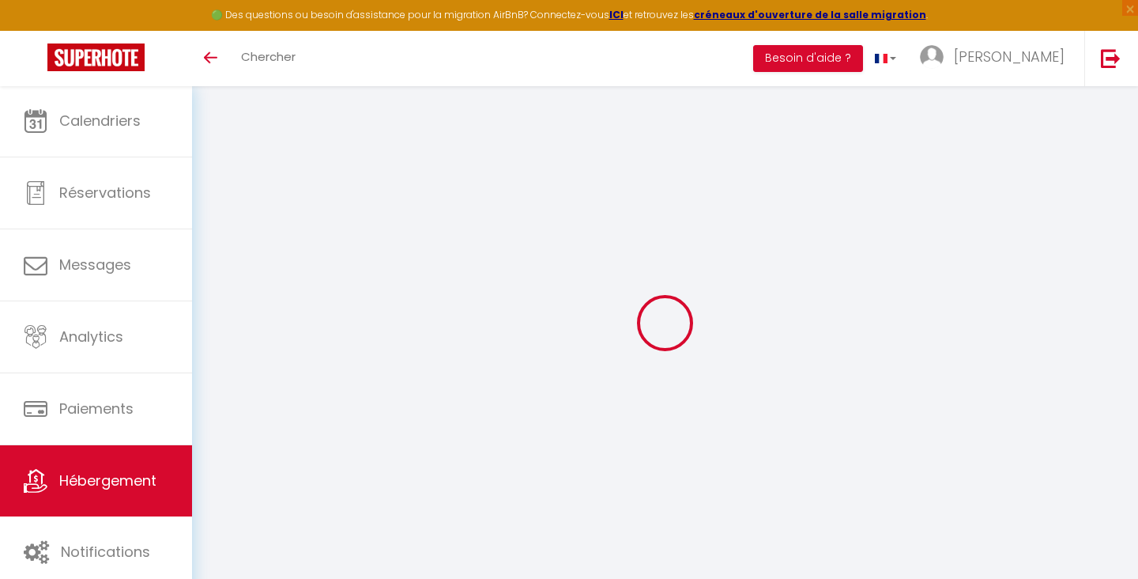
select select
checkbox input "false"
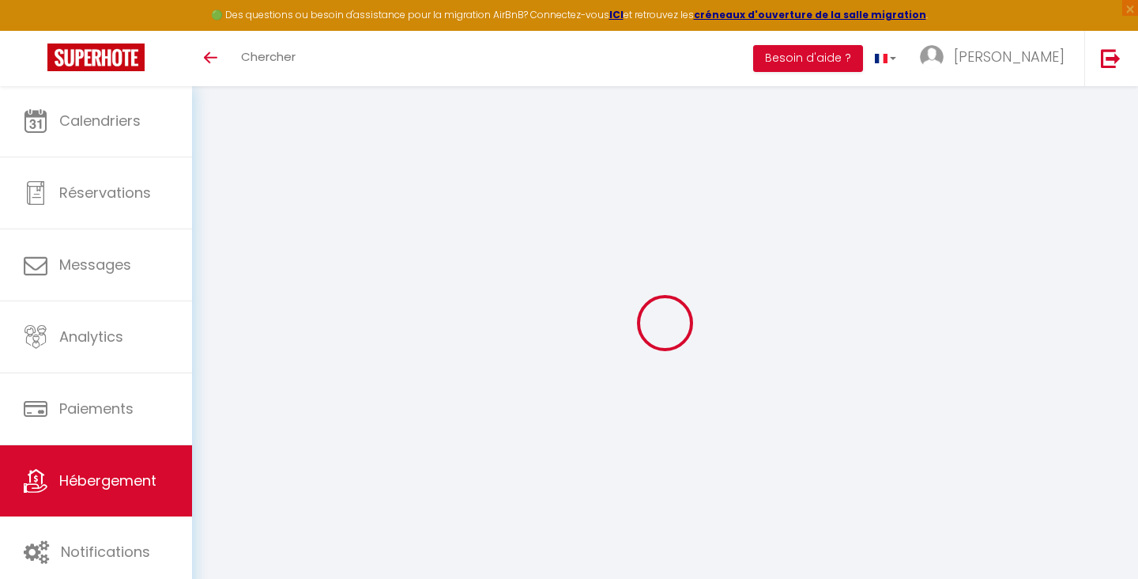
checkbox input "false"
select select
type input "L'instant 47"
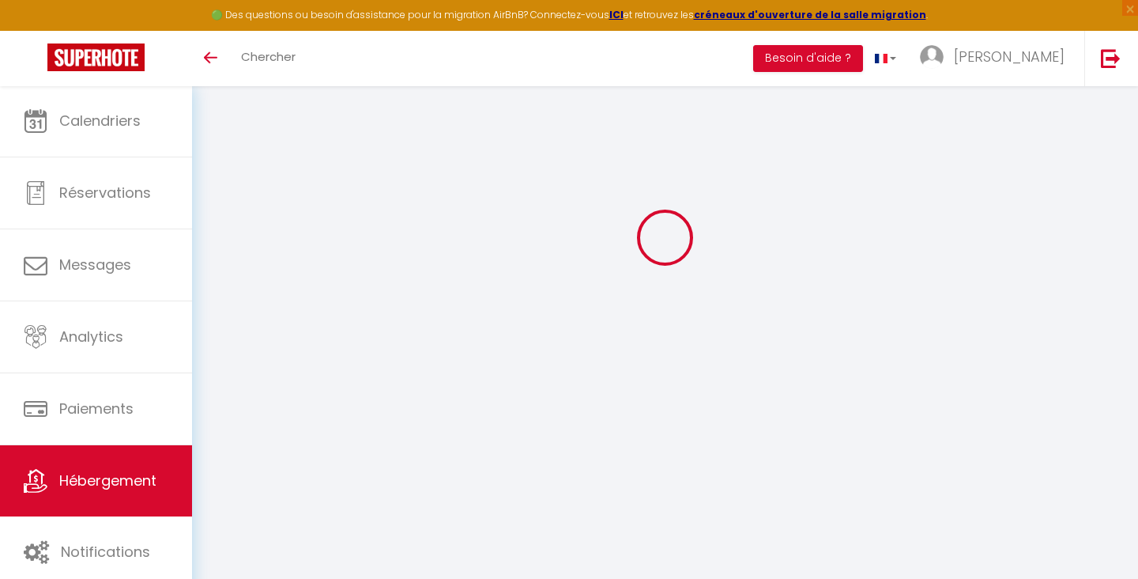
type input "Antoine"
type input "JOSSE"
type input "78 Rue du 4 Septembre"
type input "76300"
type input "Sotteville-Les-Rouen"
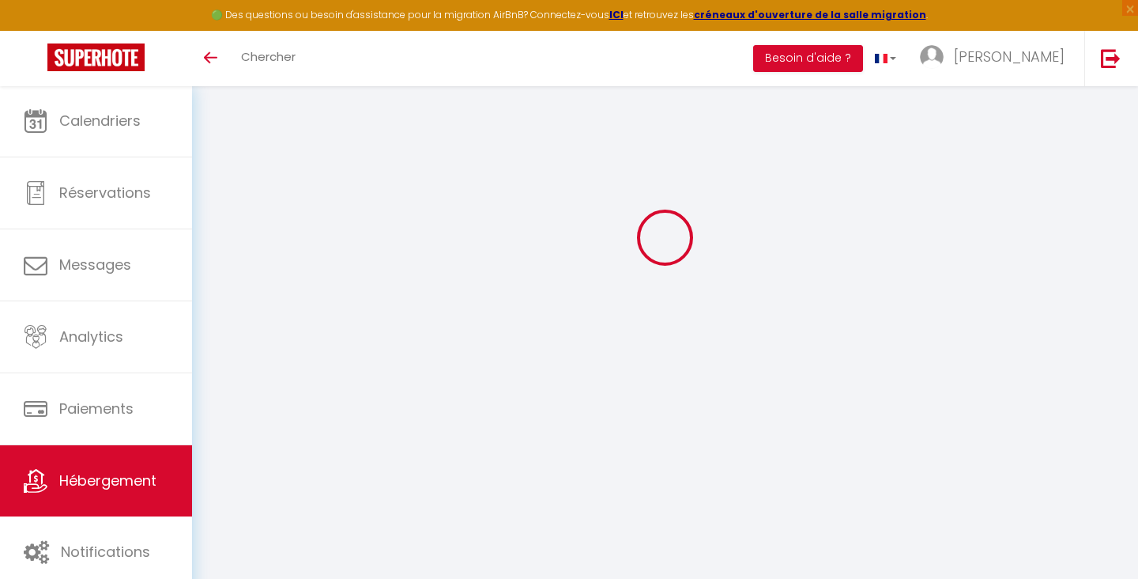
select select "5"
select select "3"
select select "2"
type input "64"
type input "65"
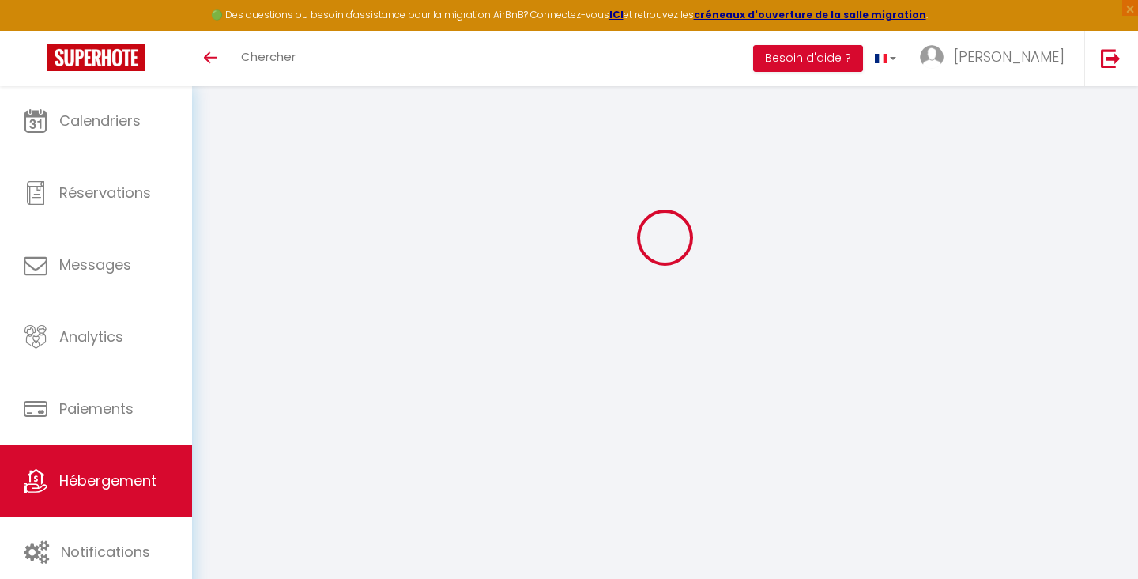
select select
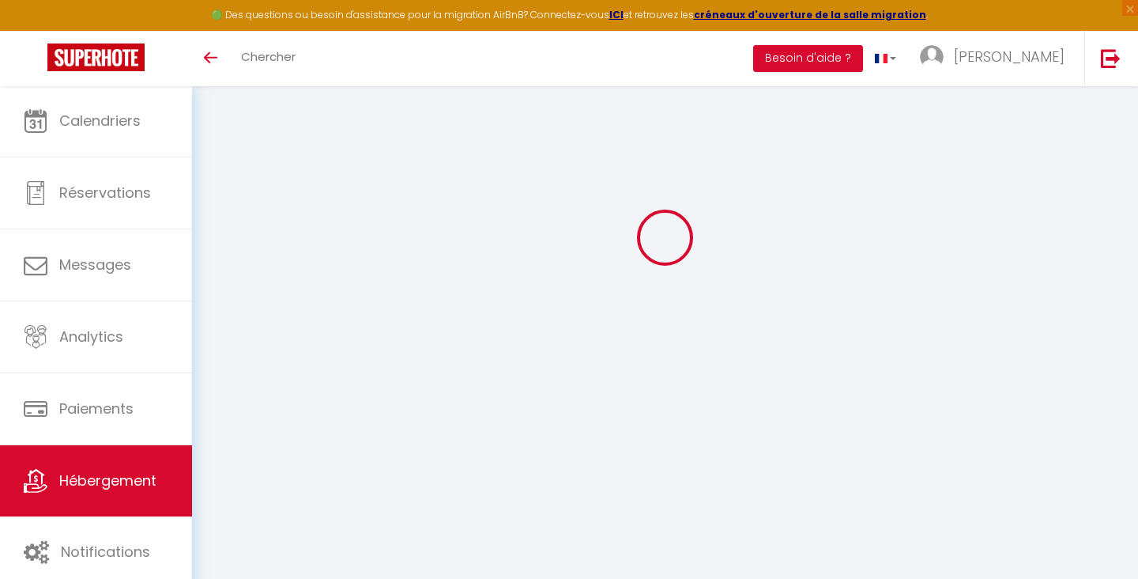
type input "47 Rue Victor Hugo"
type input "76300"
type input "Sotteville-lès-Rouen"
type input "[EMAIL_ADDRESS][DOMAIN_NAME]"
select select
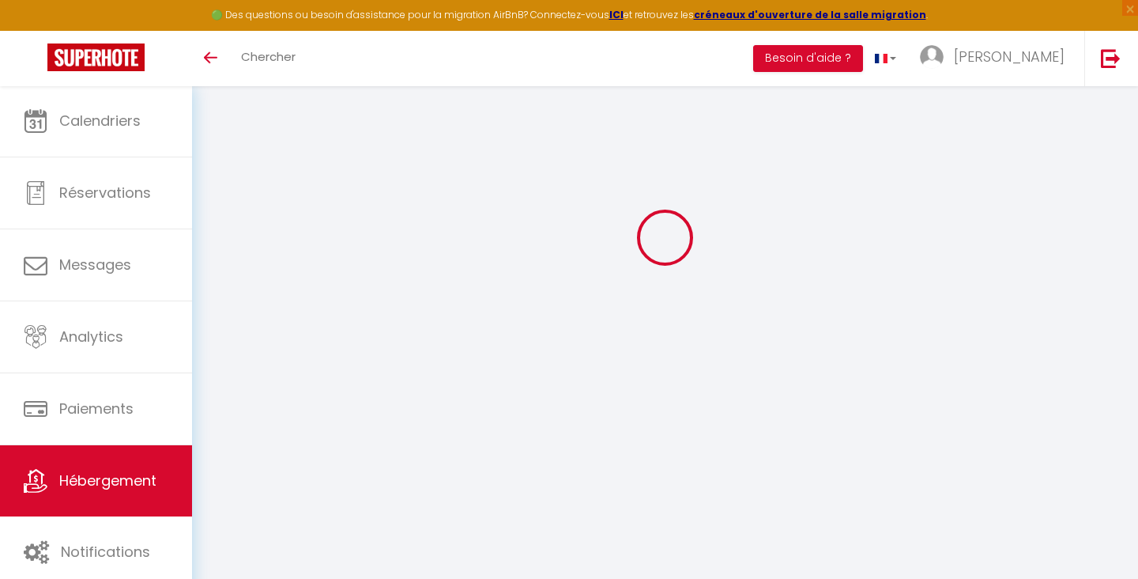
checkbox input "false"
type input "15"
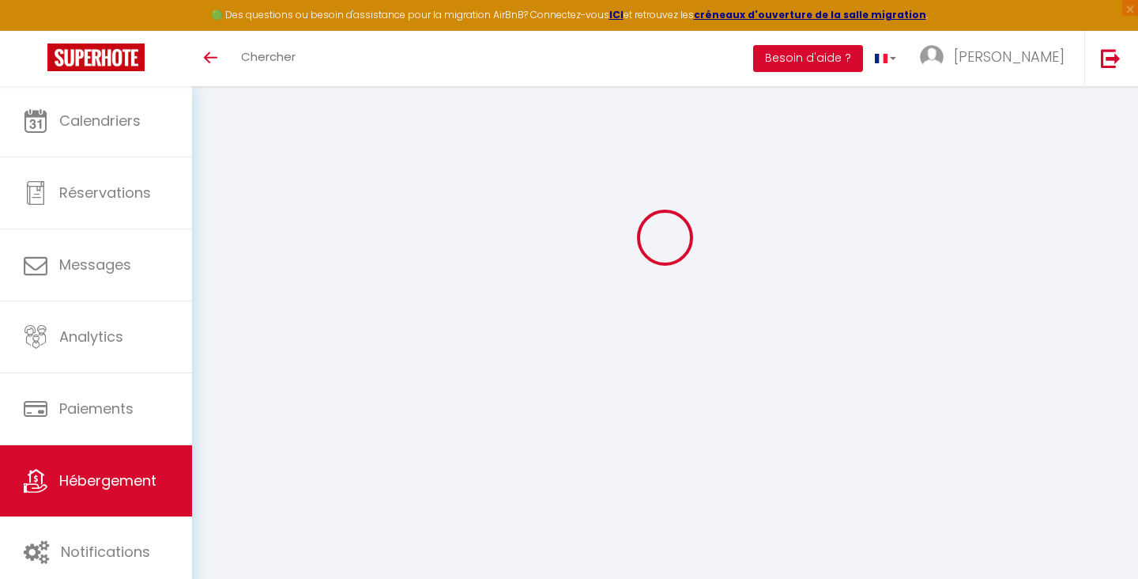
type input "65"
type input "0"
select select
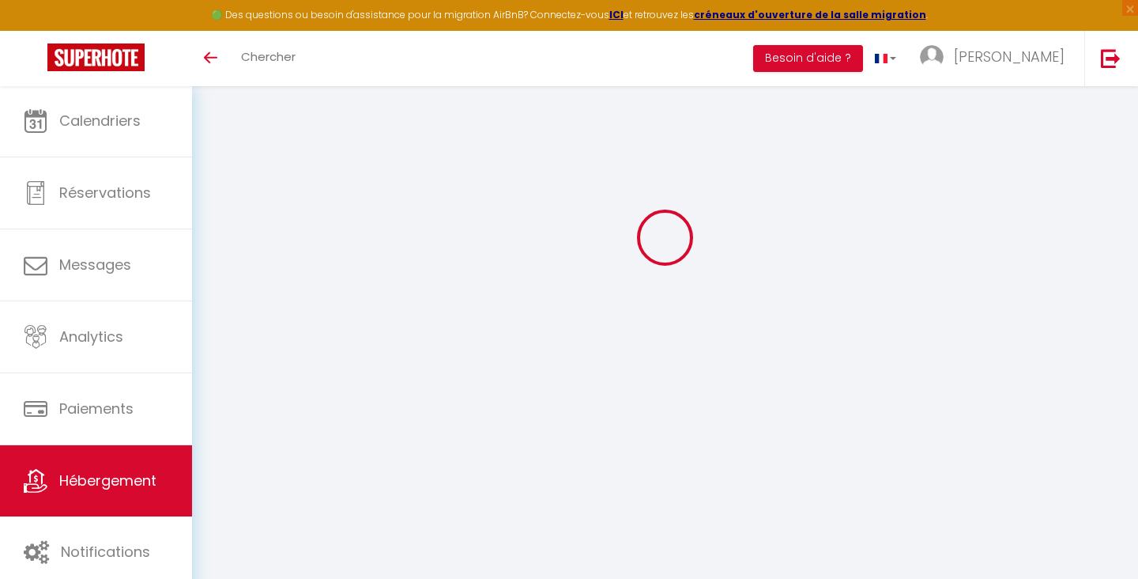
select select
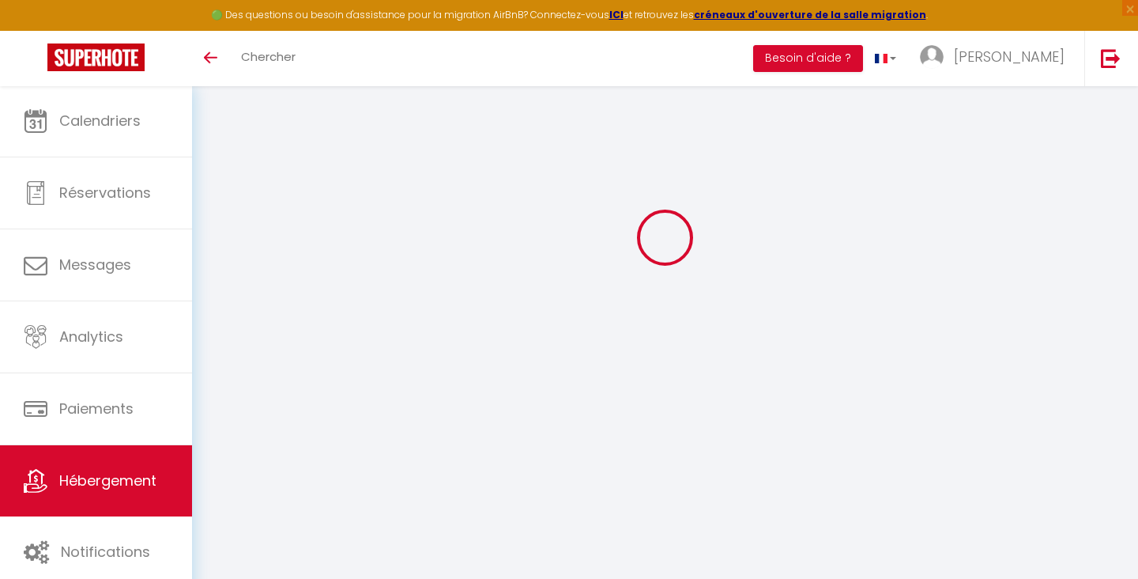
checkbox input "false"
select select "38906"
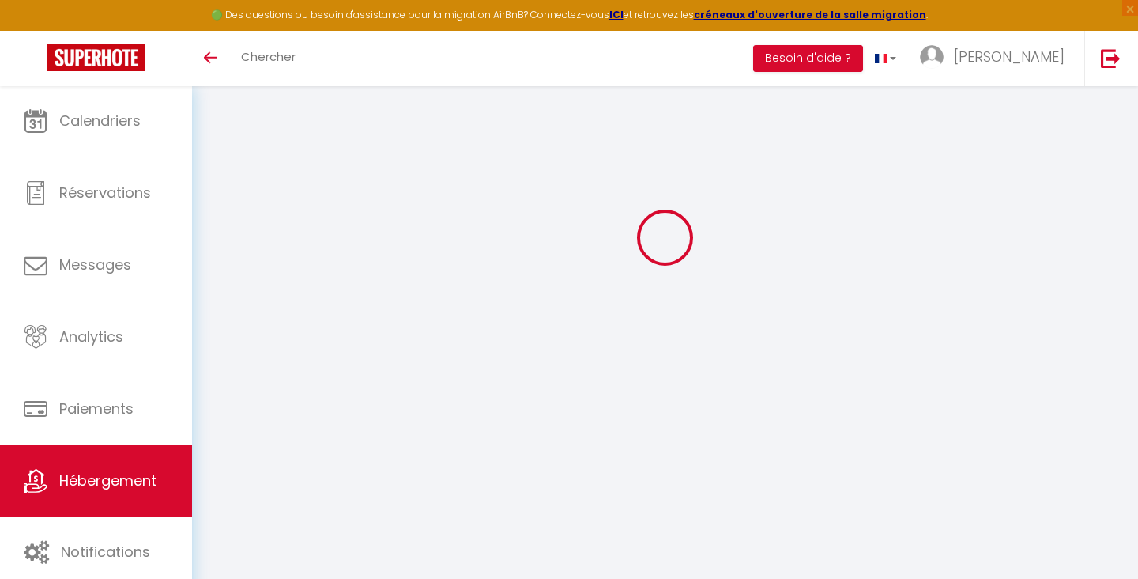
select select "17:00"
select select "23:00"
select select "11:00"
select select "30"
select select "120"
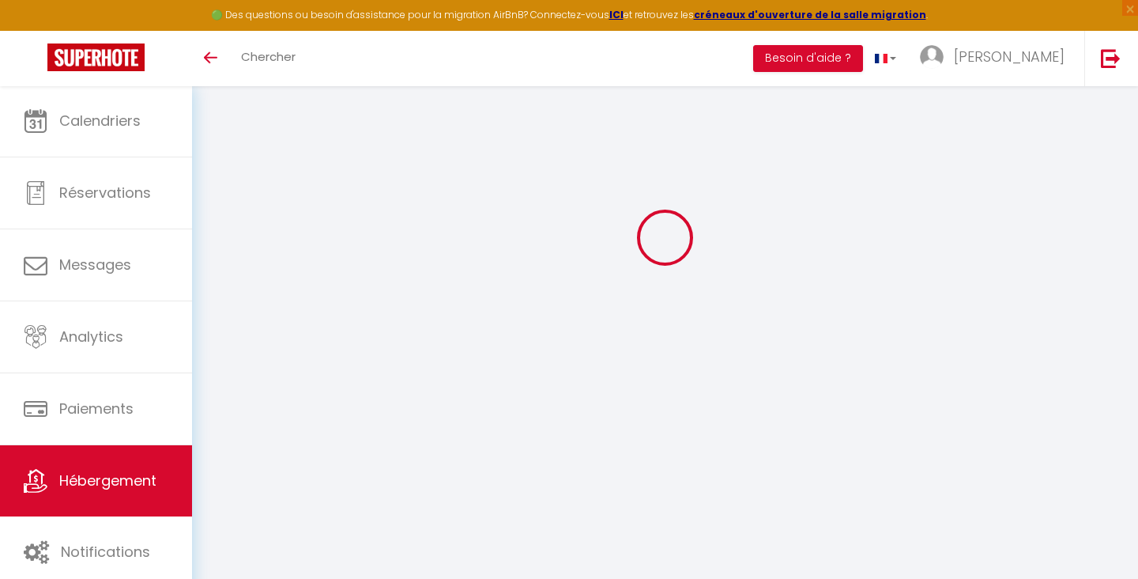
select select
checkbox input "false"
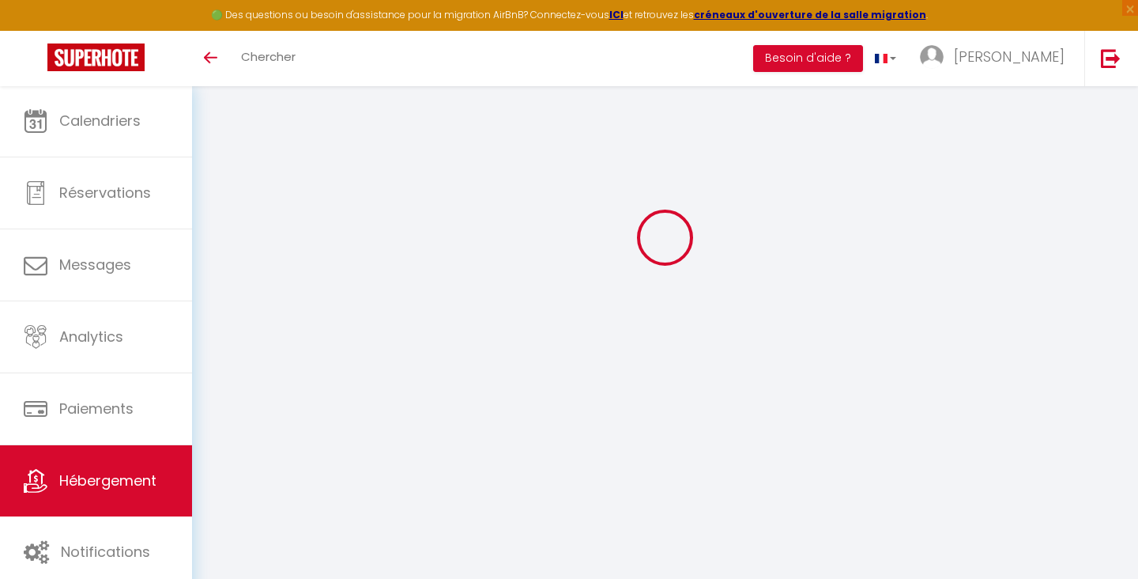
select select
checkbox input "false"
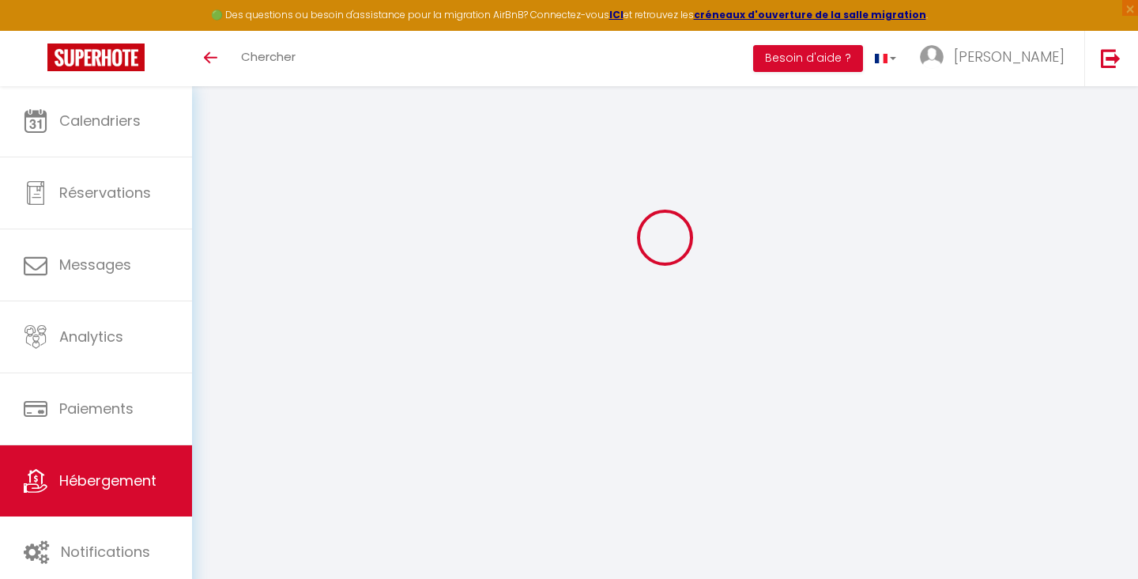
scroll to position [0, 0]
select select
checkbox input "false"
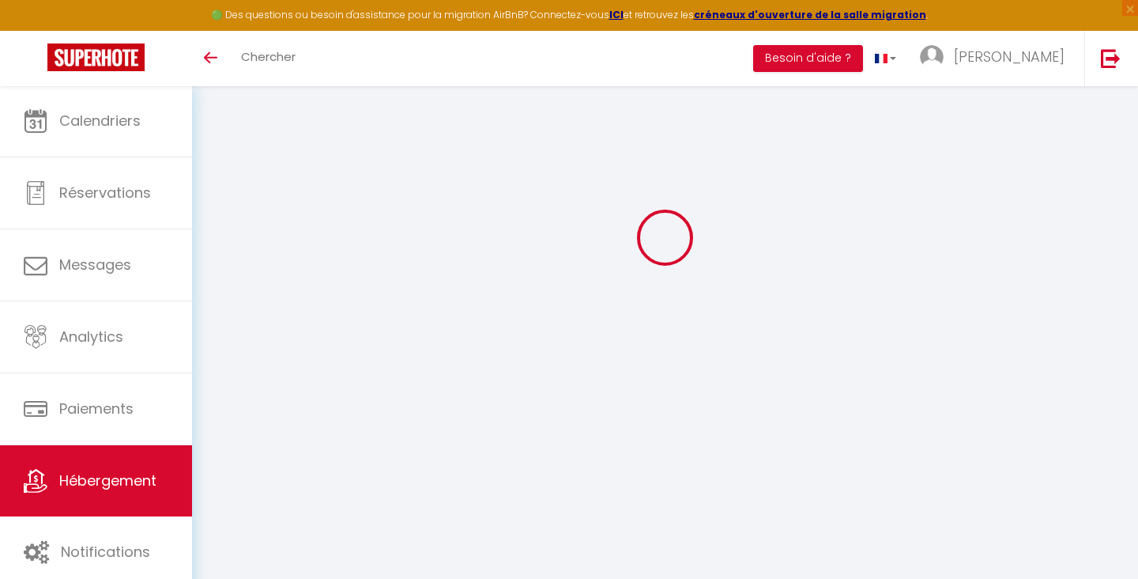
checkbox input "false"
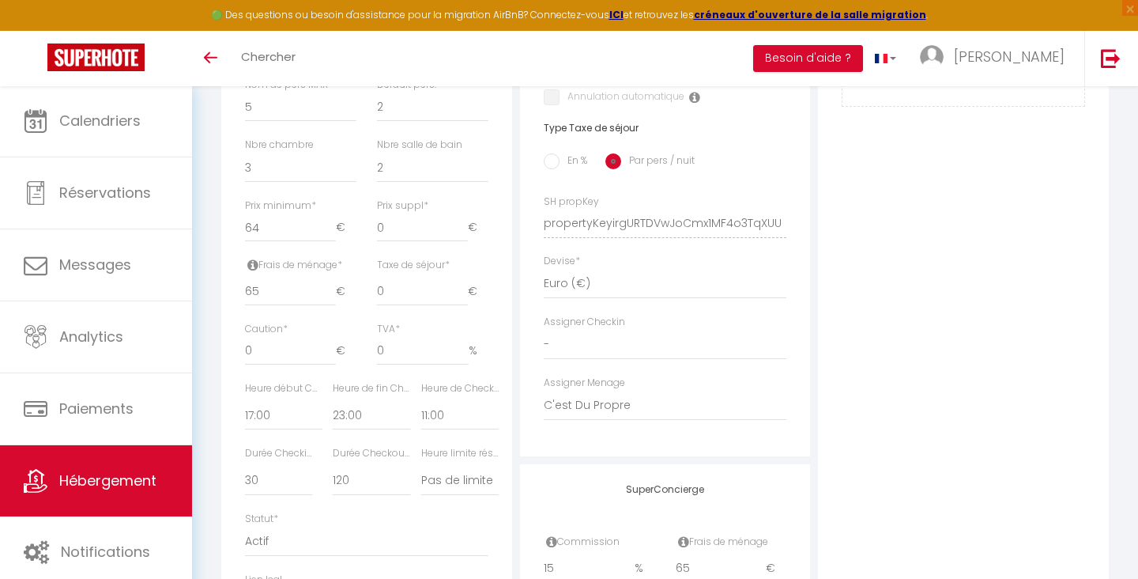
scroll to position [637, 0]
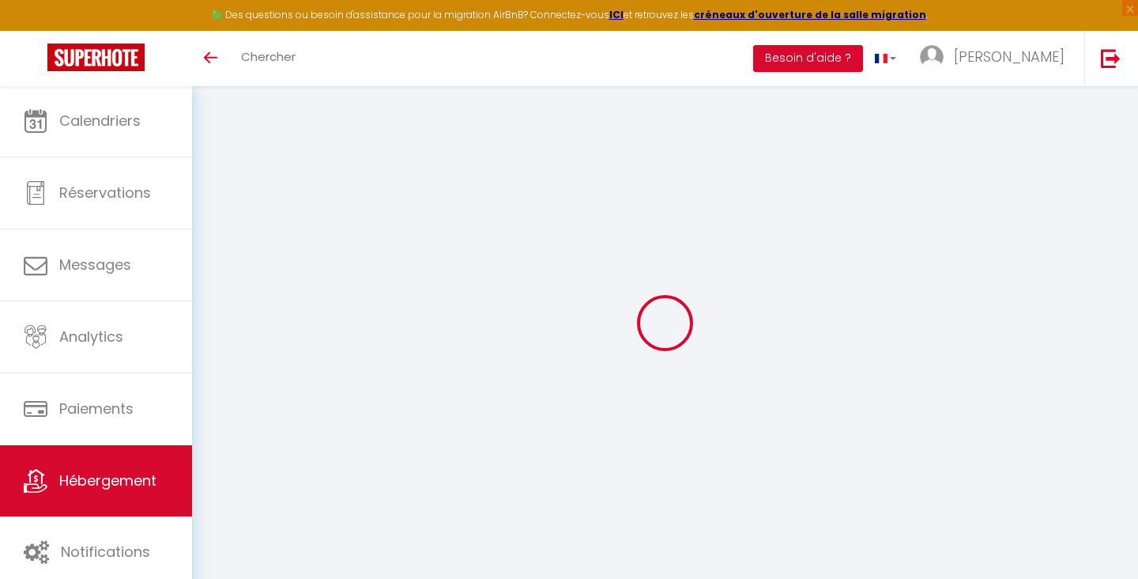
select select "3"
select select "2"
select select "1"
select select
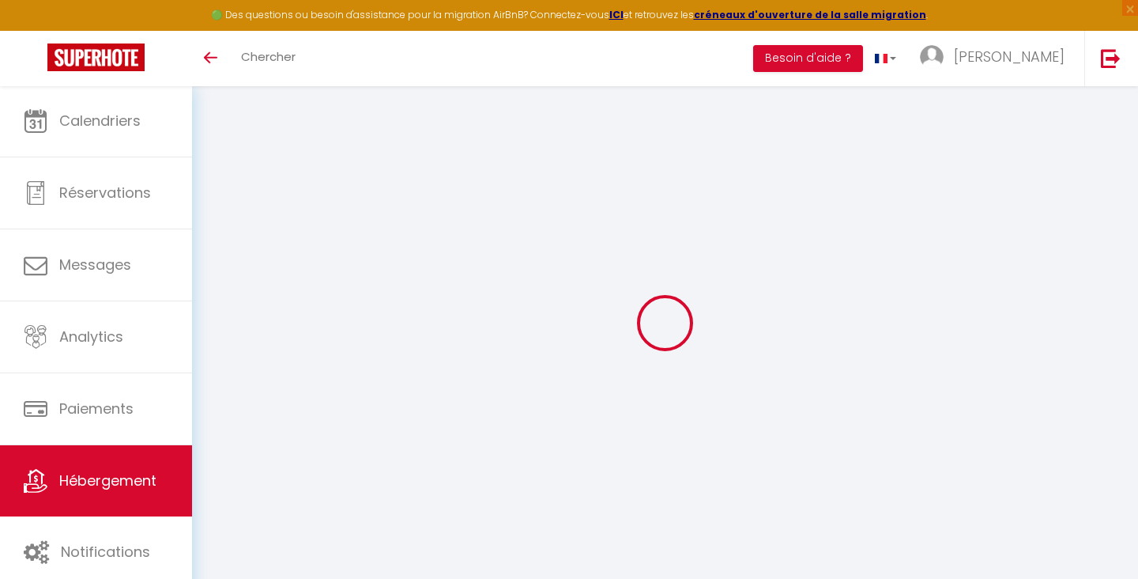
select select "28"
type input "L'instant 47"
type input "Antoine"
type input "JOSSE"
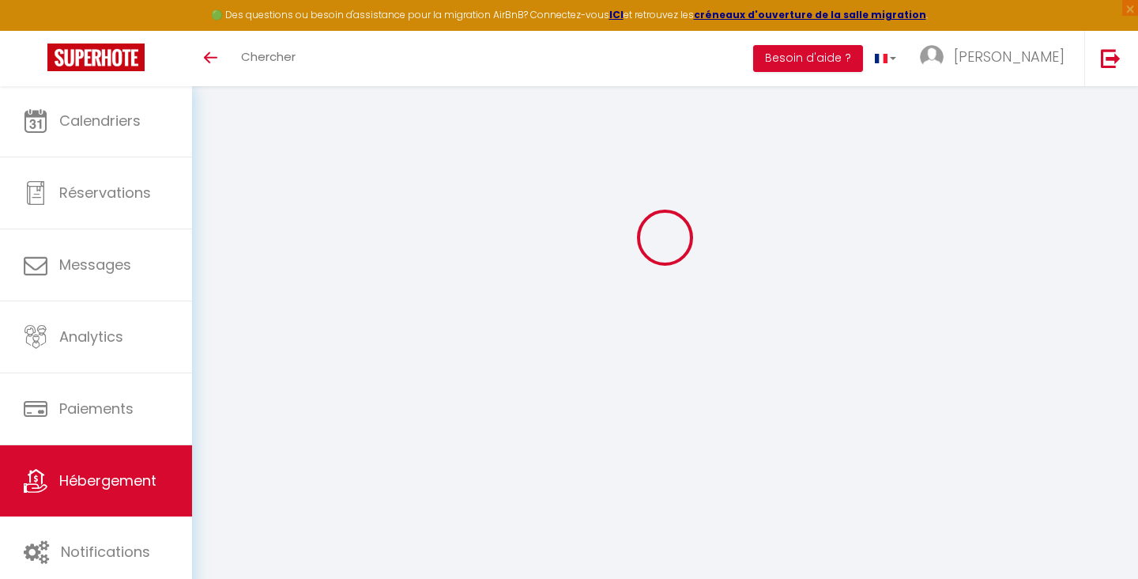
type input "78 Rue du 4 Septembre"
type input "76300"
type input "Sotteville-Les-Rouen"
select select "5"
select select "3"
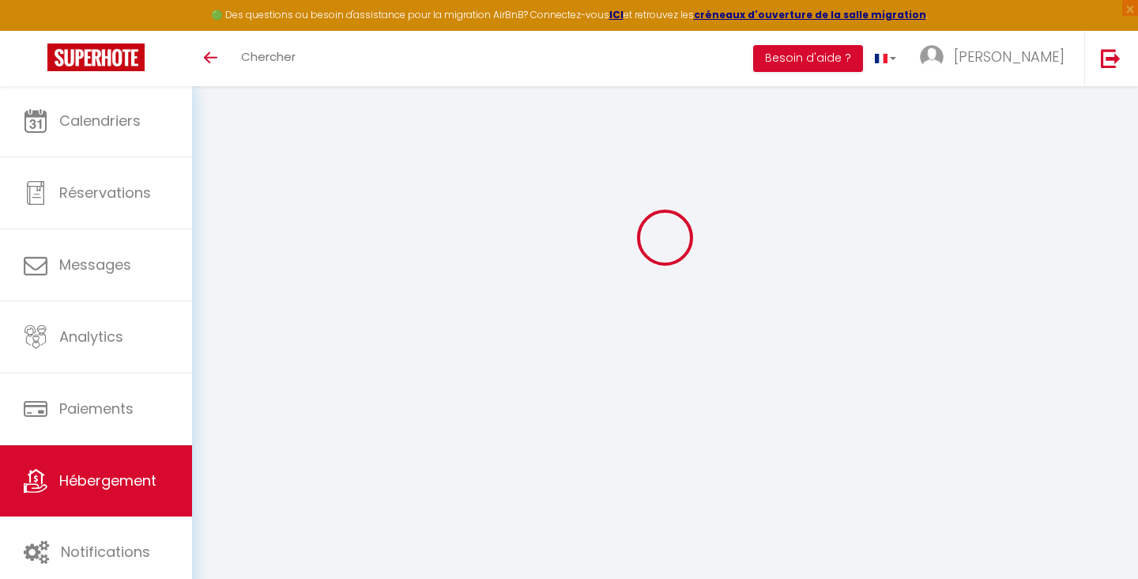
select select "2"
type input "64"
type input "65"
select select
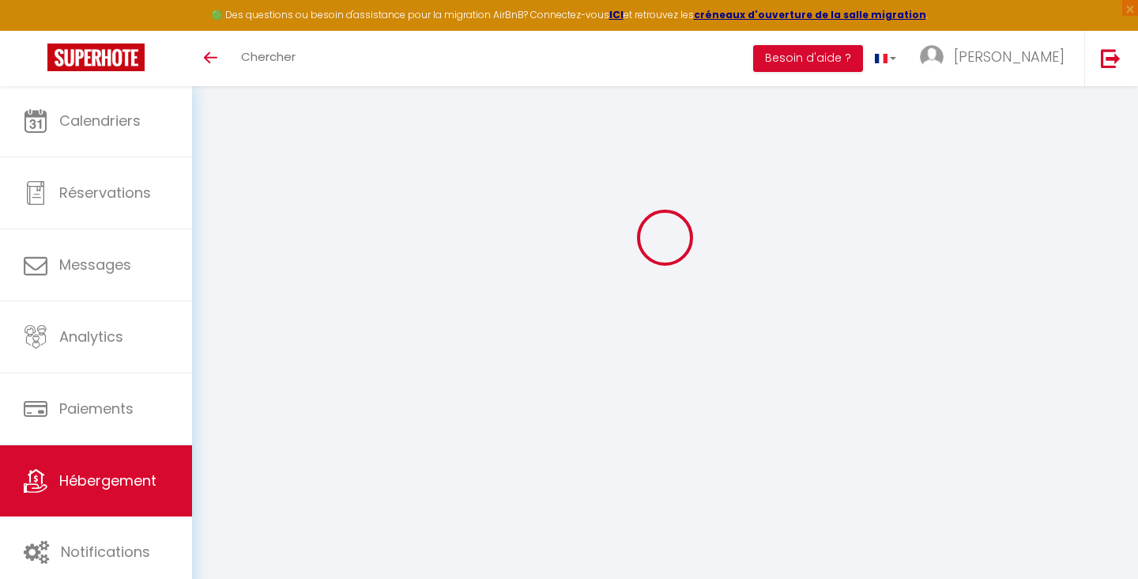
select select
type input "47 Rue Victor Hugo"
type input "76300"
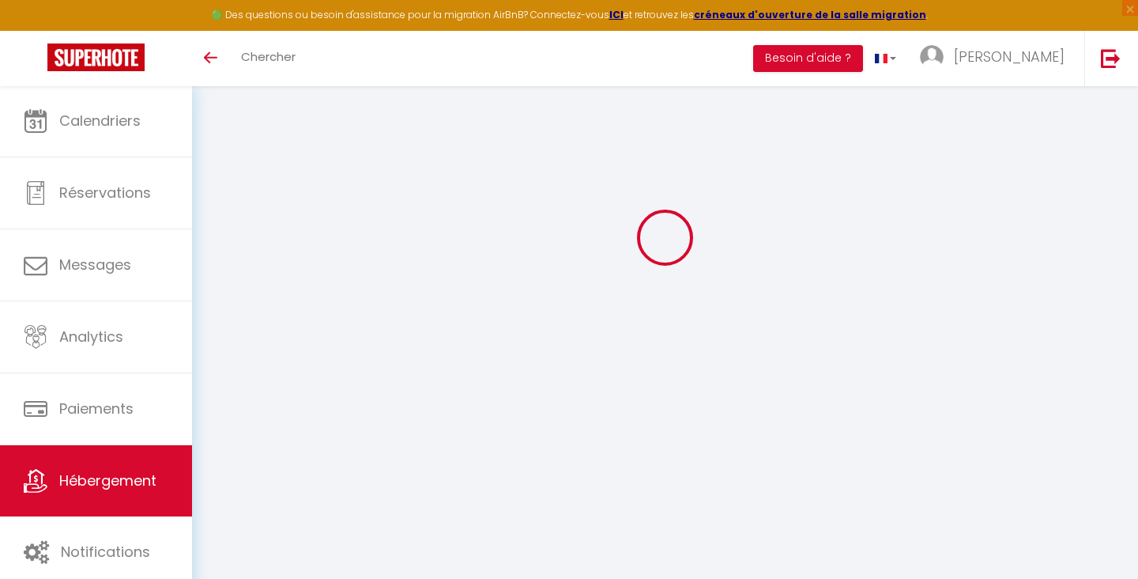
type input "Sotteville-lès-Rouen"
type input "[EMAIL_ADDRESS][DOMAIN_NAME]"
select select
checkbox input "false"
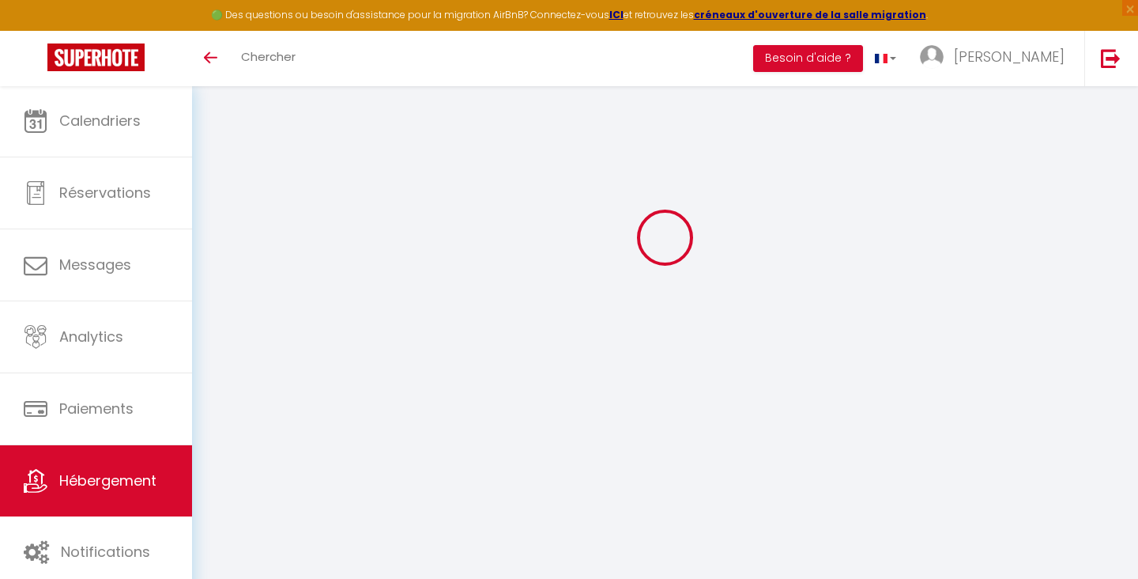
checkbox input "false"
type input "15"
type input "65"
type input "0"
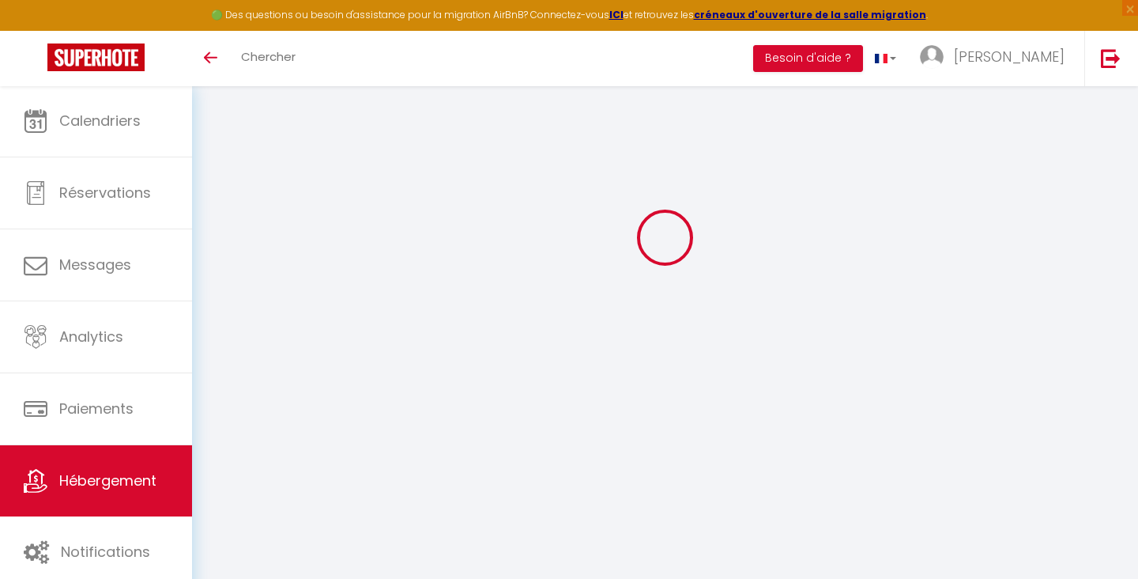
type input "0"
select select
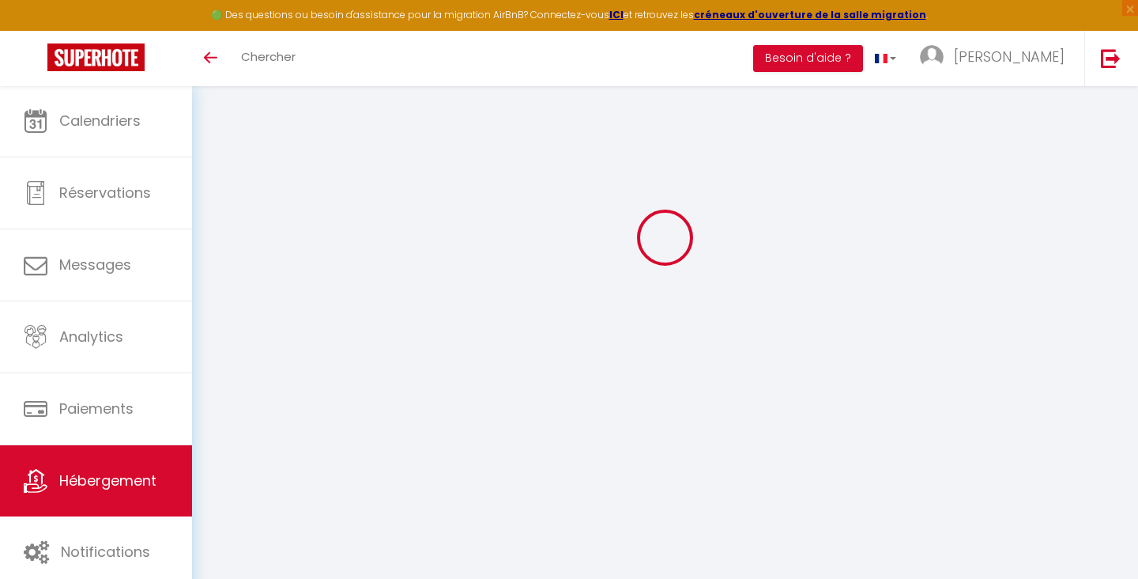
select select
checkbox input "false"
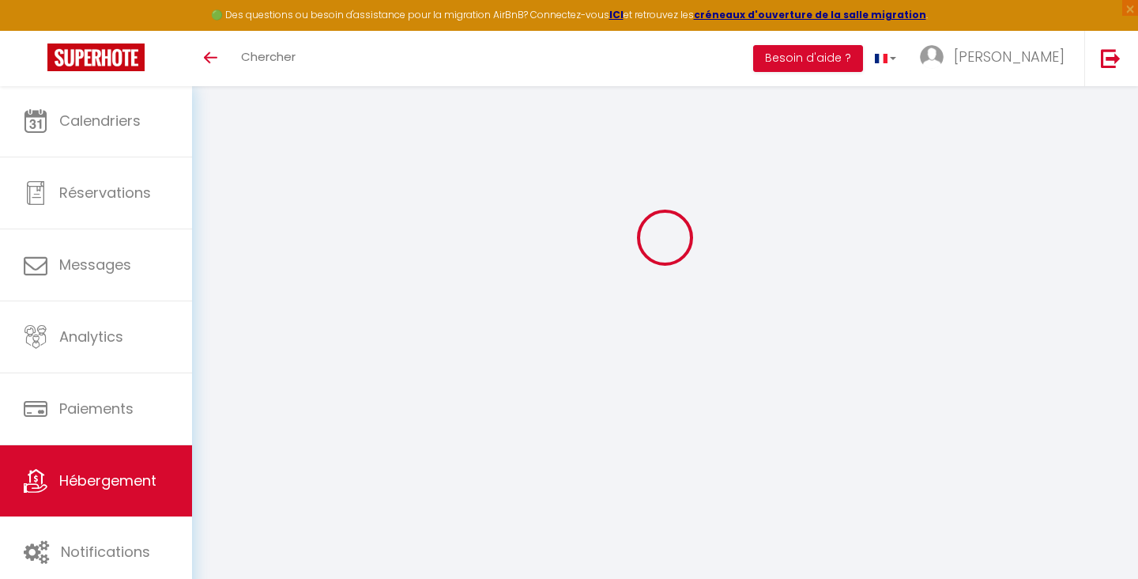
checkbox input "false"
select select "38906"
select select
checkbox input "false"
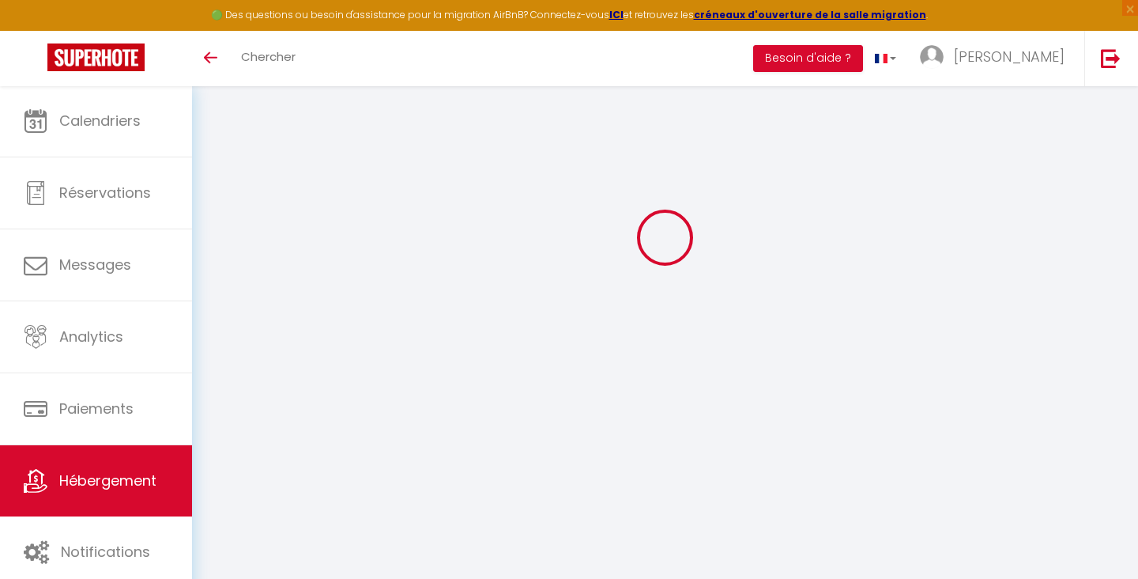
checkbox input "false"
select select
checkbox input "false"
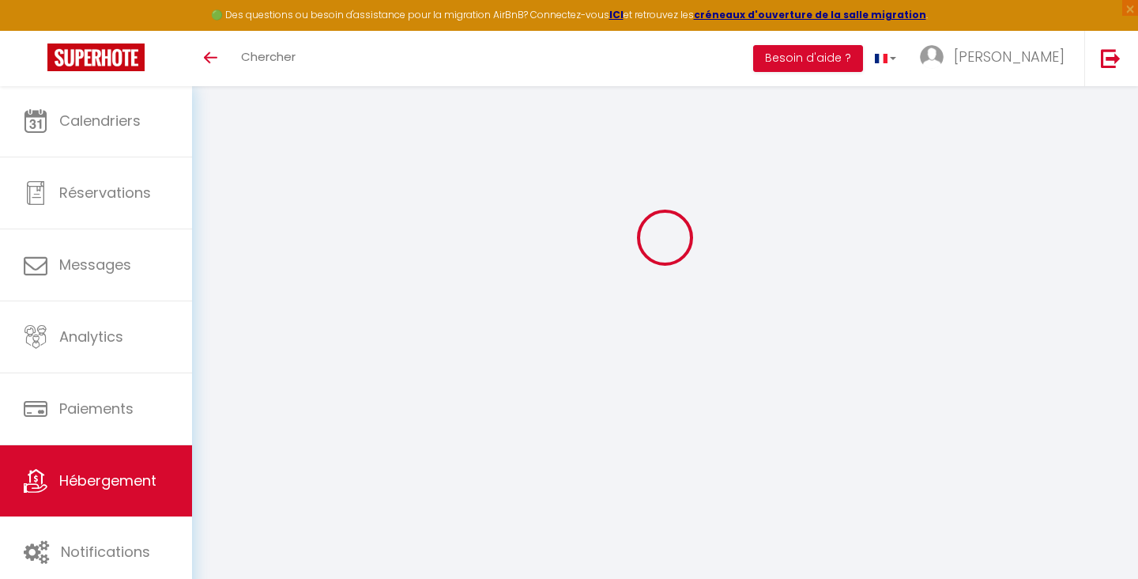
checkbox input "false"
select select "17:00"
select select "23:00"
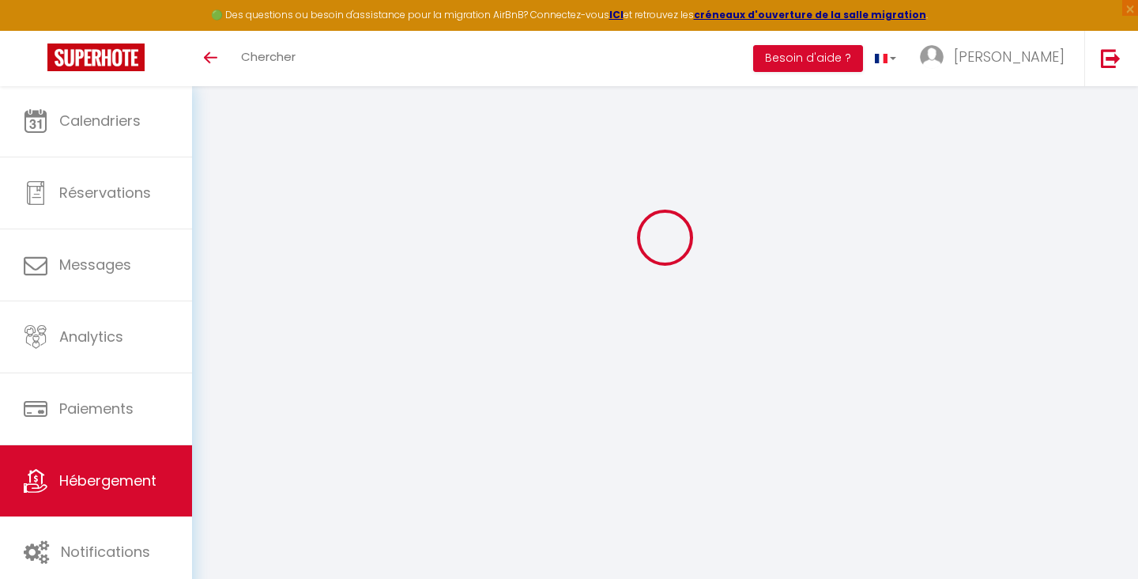
select select "11:00"
select select "30"
select select "120"
select select
checkbox input "false"
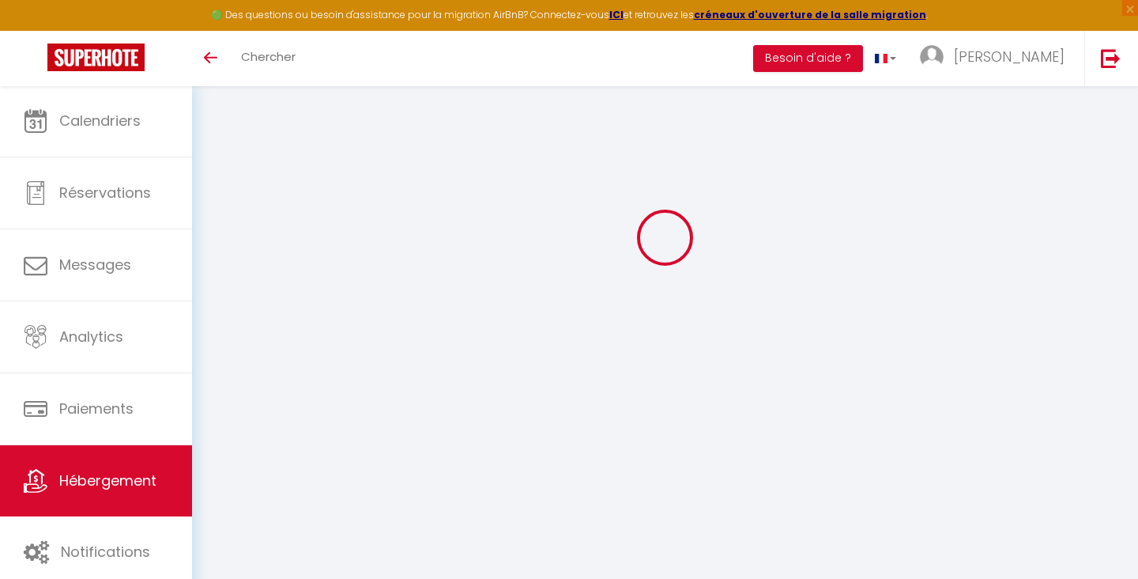
checkbox input "false"
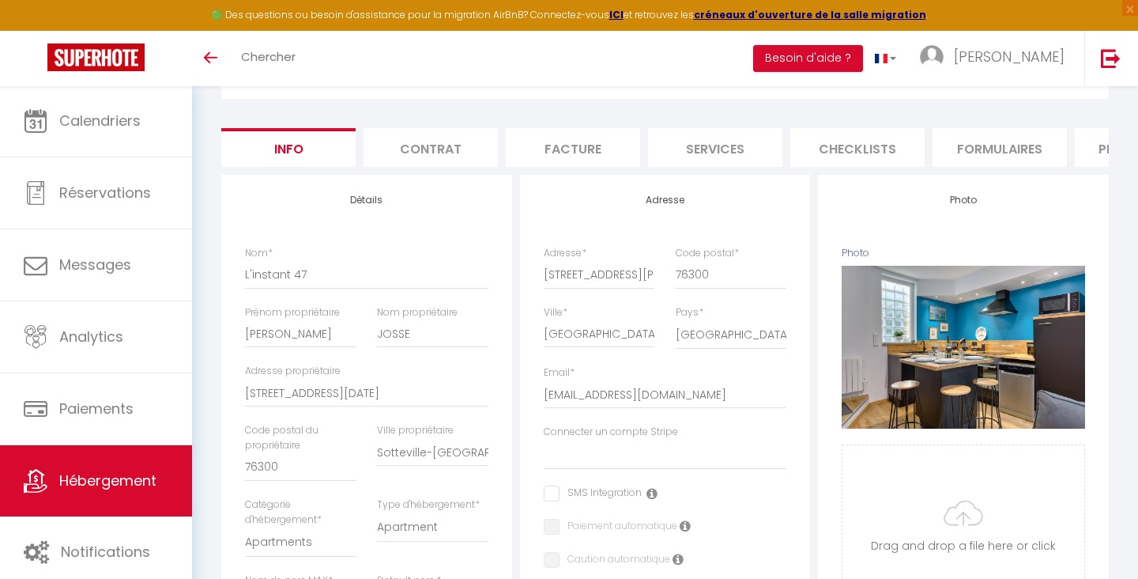
scroll to position [119, 0]
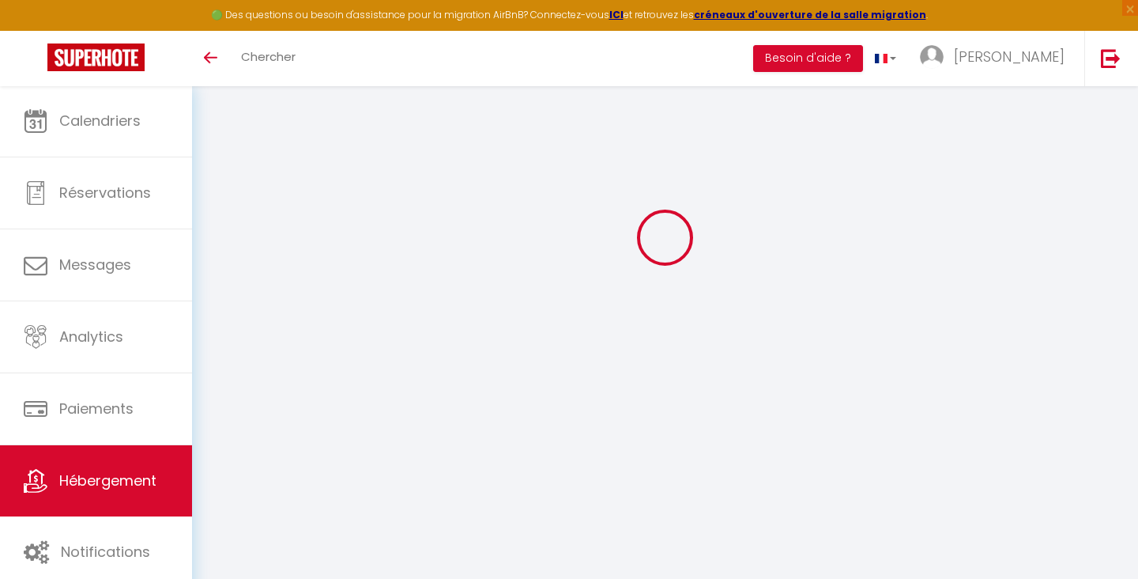
select select
checkbox input "false"
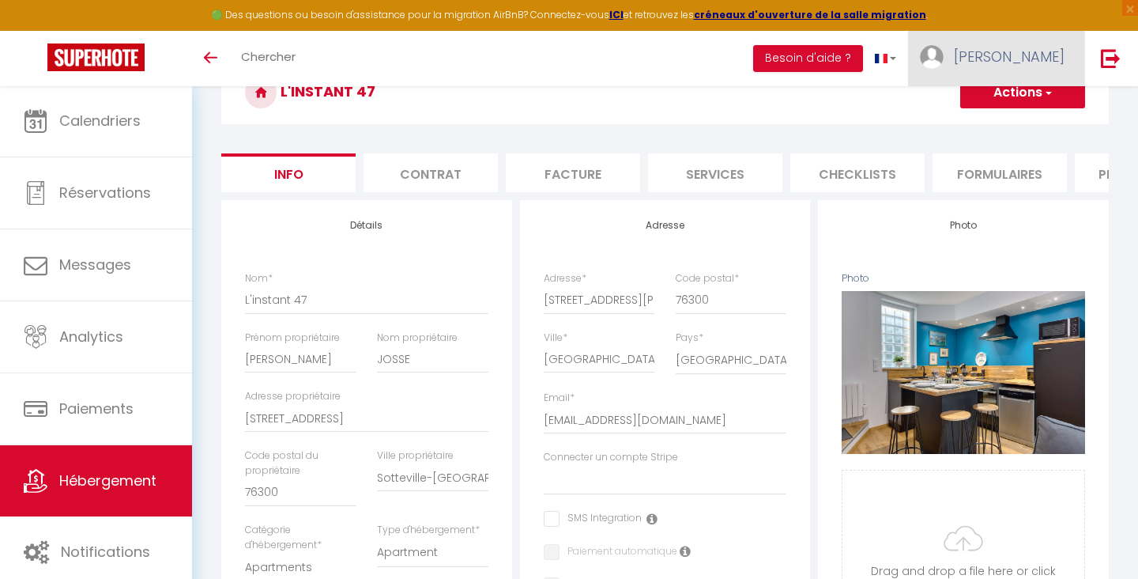
click at [1033, 39] on link "[PERSON_NAME]" at bounding box center [996, 58] width 176 height 55
click at [1007, 101] on link "Paramètres" at bounding box center [1021, 109] width 117 height 27
select select "fr"
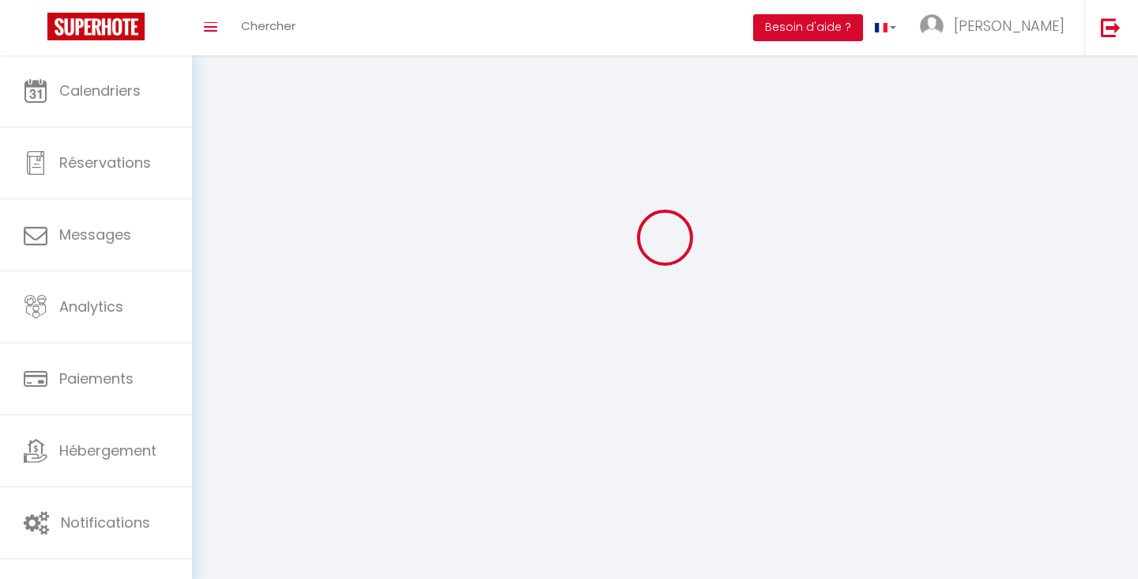
type input "[PERSON_NAME]"
type input "Arlotti"
type input "0601110153"
type input "40 Rue de Constantine"
type input "76000"
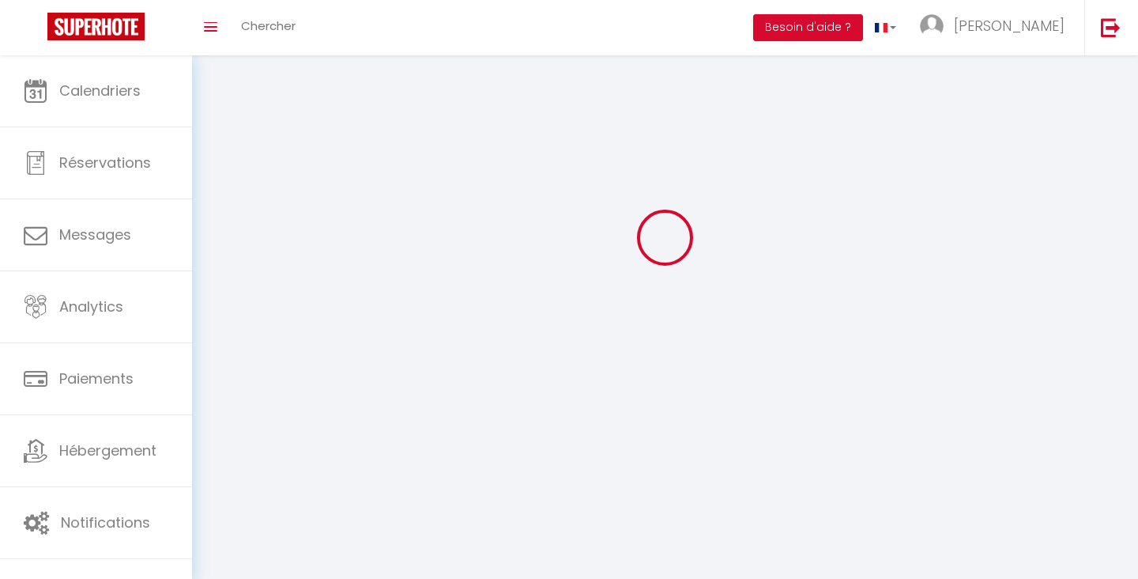
type input "Rouen"
type input "FmTRBOuaEKRmceSvyfstXEjB3"
type input "FWN1KNYcSNOjKcE3Lz8kt6jfn"
type input "https://app.superhote.com/#/get-available-rentals/FWN1KNYcSNOjKcE3Lz8kt6jfn"
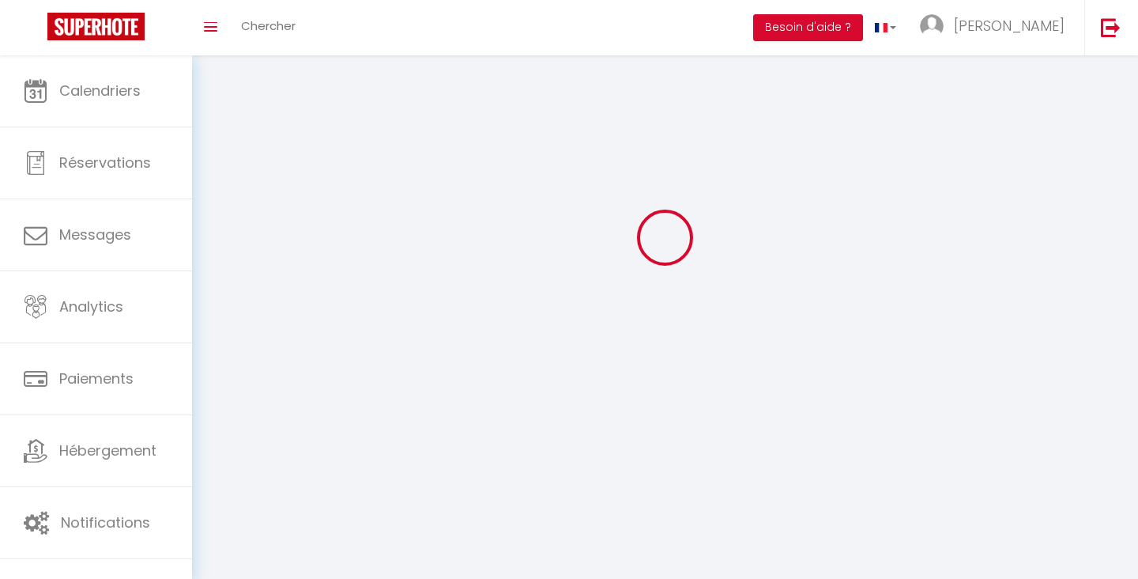
select select "1"
select select "28"
select select "fr"
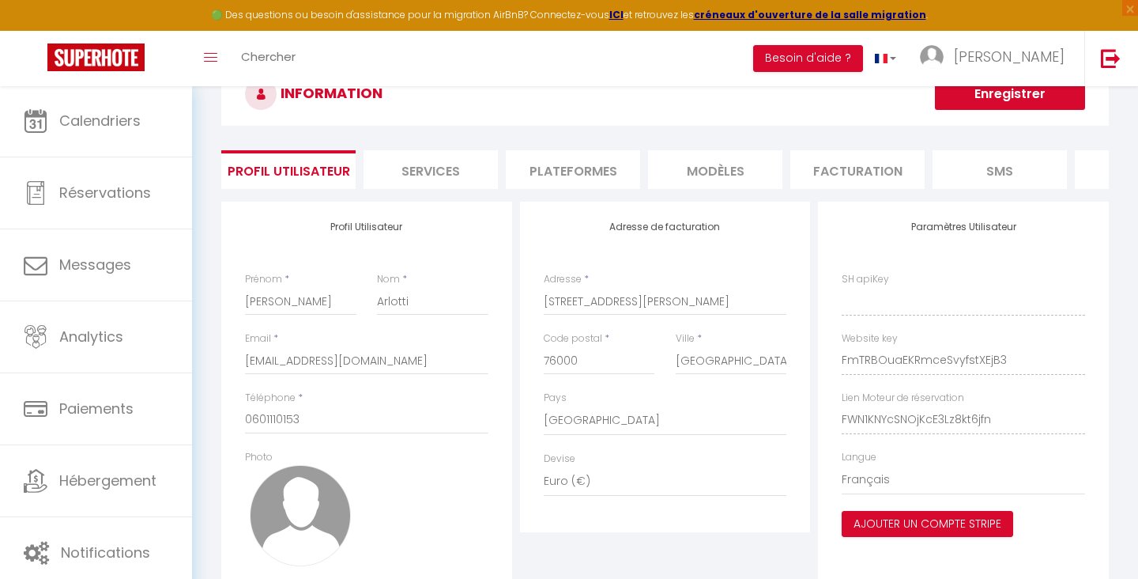
type input "FmTRBOuaEKRmceSvyfstXEjB3"
type input "FWN1KNYcSNOjKcE3Lz8kt6jfn"
type input "https://app.superhote.com/#/get-available-rentals/FWN1KNYcSNOjKcE3Lz8kt6jfn"
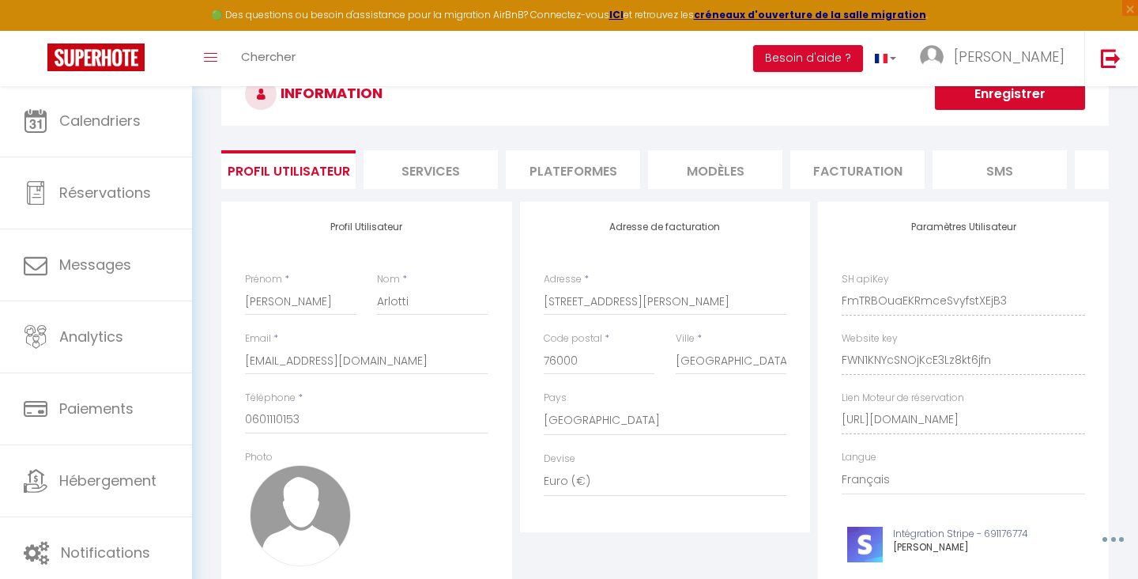
click at [589, 168] on li "Plateformes" at bounding box center [573, 169] width 134 height 39
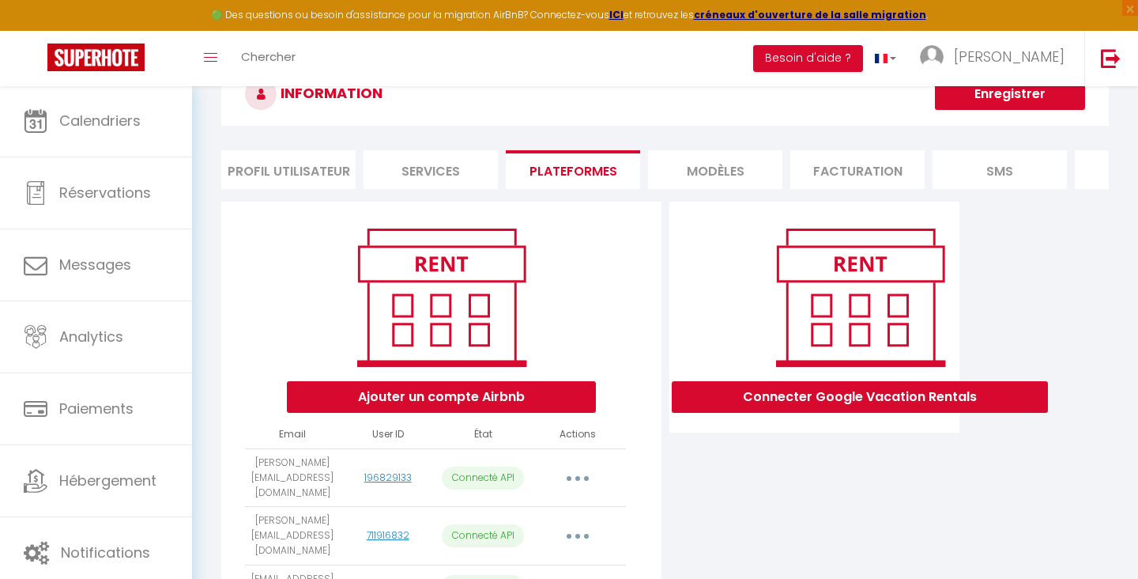
click at [695, 168] on li "MODÈLES" at bounding box center [715, 169] width 134 height 39
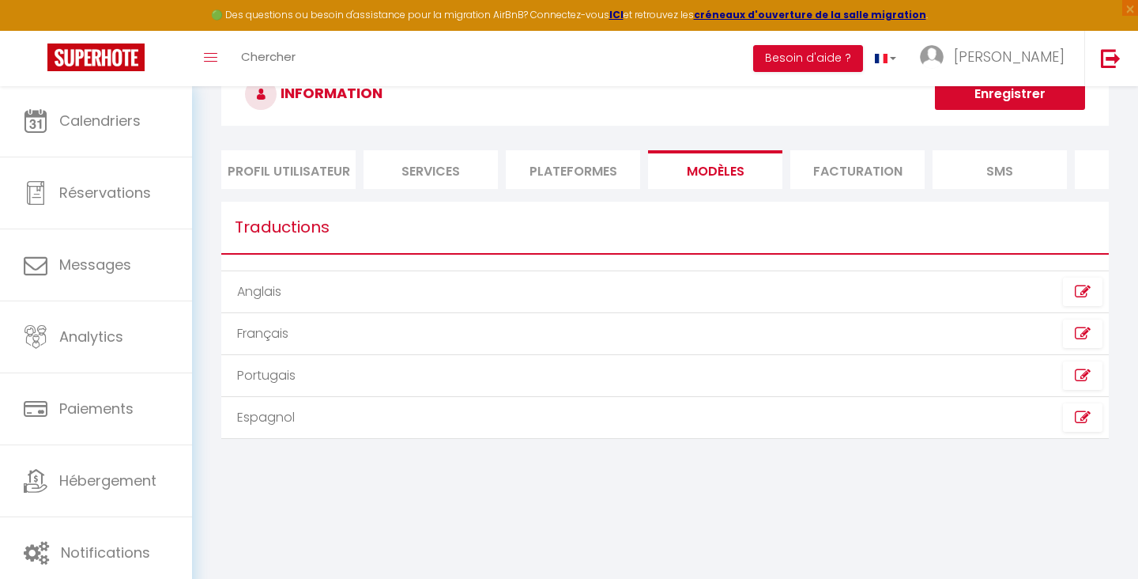
click at [421, 173] on li "Services" at bounding box center [431, 169] width 134 height 39
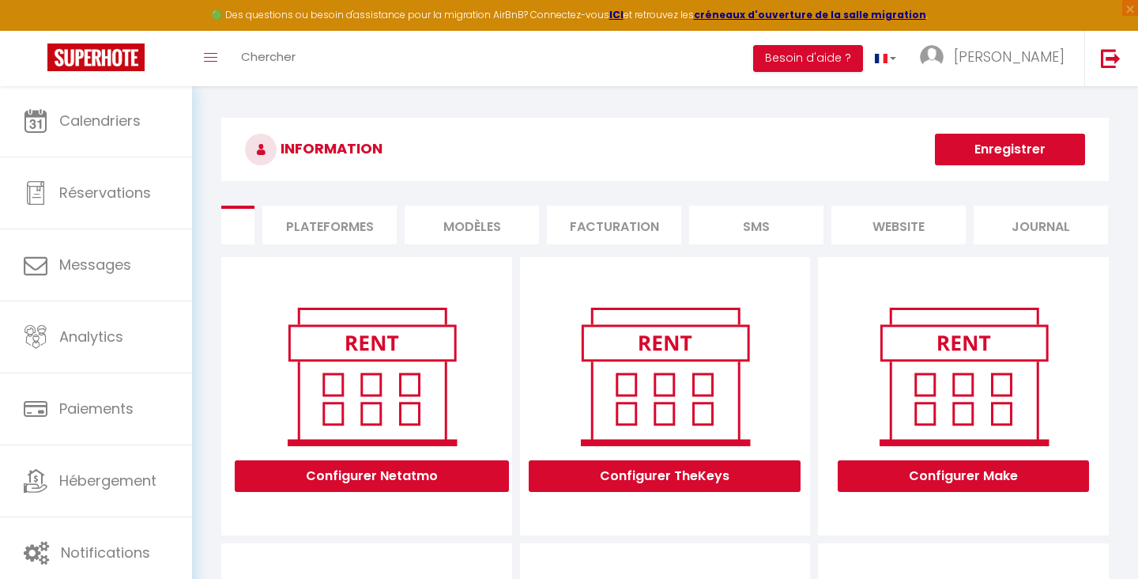
click at [867, 228] on li "website" at bounding box center [899, 225] width 134 height 39
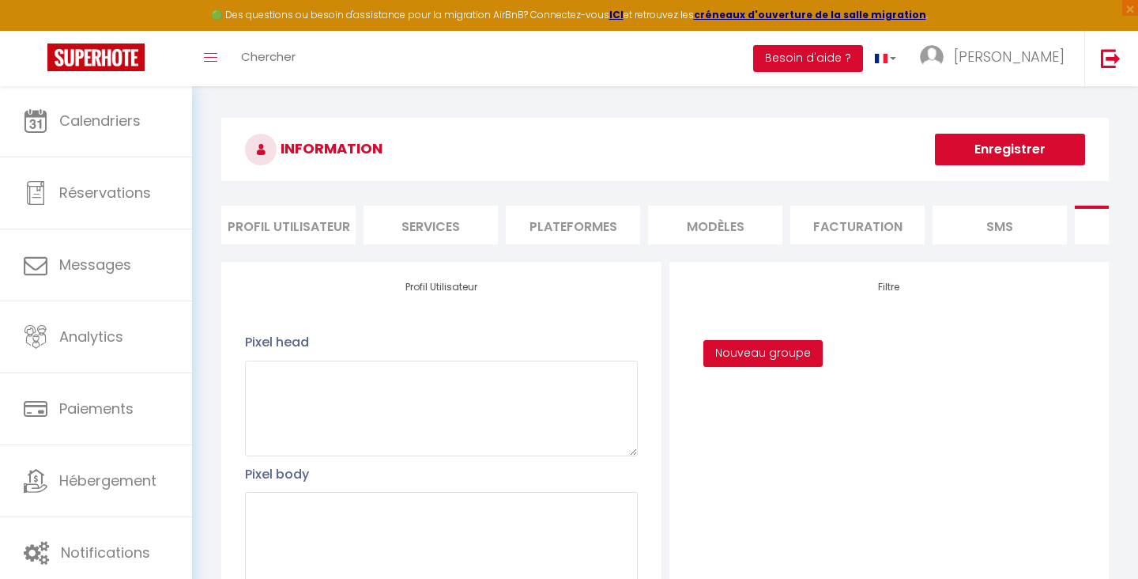
scroll to position [0, -1]
click at [316, 221] on li "Profil Utilisateur" at bounding box center [288, 225] width 134 height 39
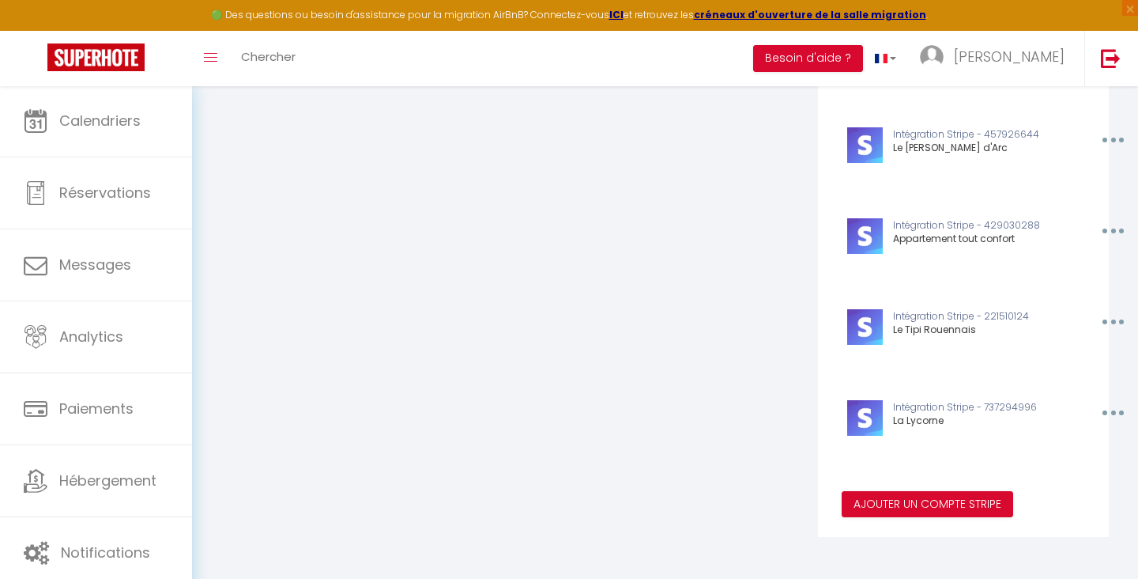
scroll to position [636, 0]
click at [904, 504] on button "Ajouter un compte Stripe" at bounding box center [928, 505] width 172 height 27
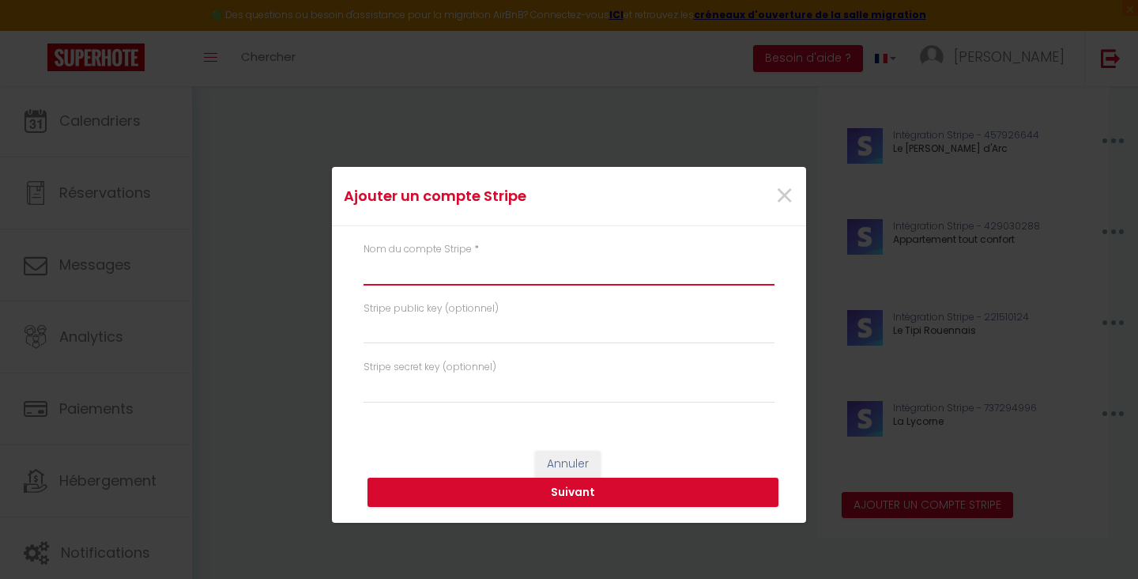
click at [496, 266] on input "text" at bounding box center [569, 271] width 411 height 28
click at [1004, 1] on div "Ajouter un compte Stripe × Nom du compte Stripe * Stripe public key (optionnel)…" at bounding box center [569, 289] width 1138 height 579
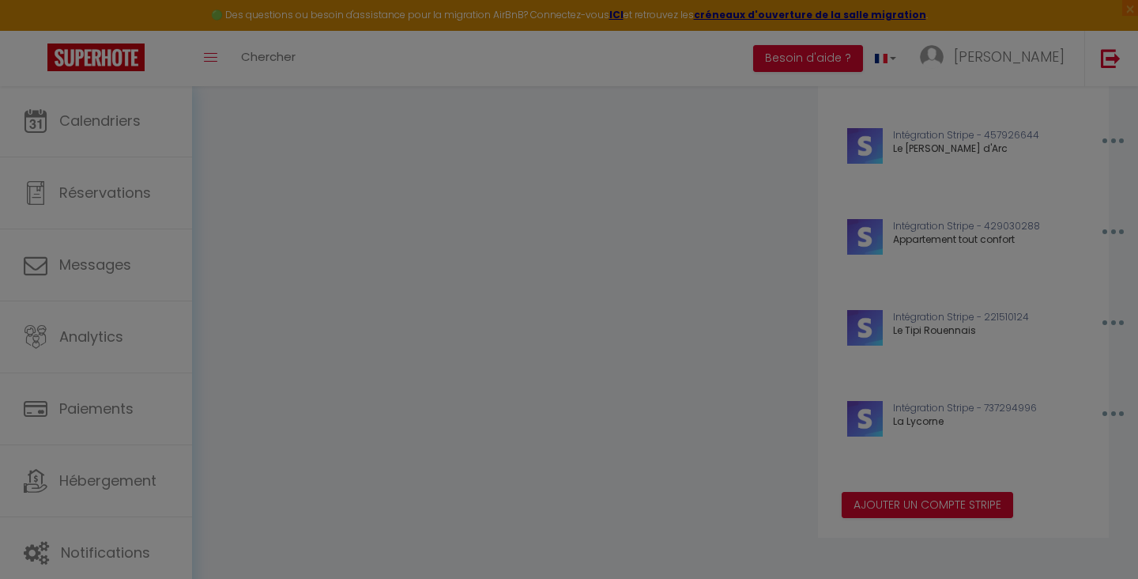
click at [954, 508] on div at bounding box center [569, 289] width 1138 height 579
click at [687, 360] on div at bounding box center [569, 289] width 1138 height 579
click at [956, 499] on div at bounding box center [569, 289] width 1138 height 579
click at [681, 391] on div at bounding box center [569, 289] width 1138 height 579
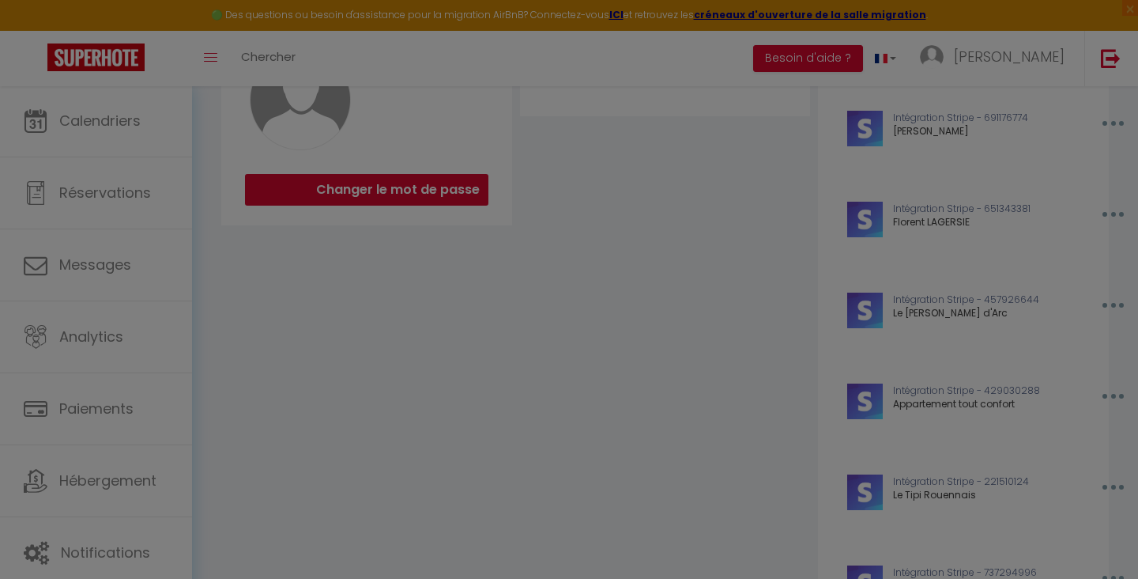
scroll to position [338, 0]
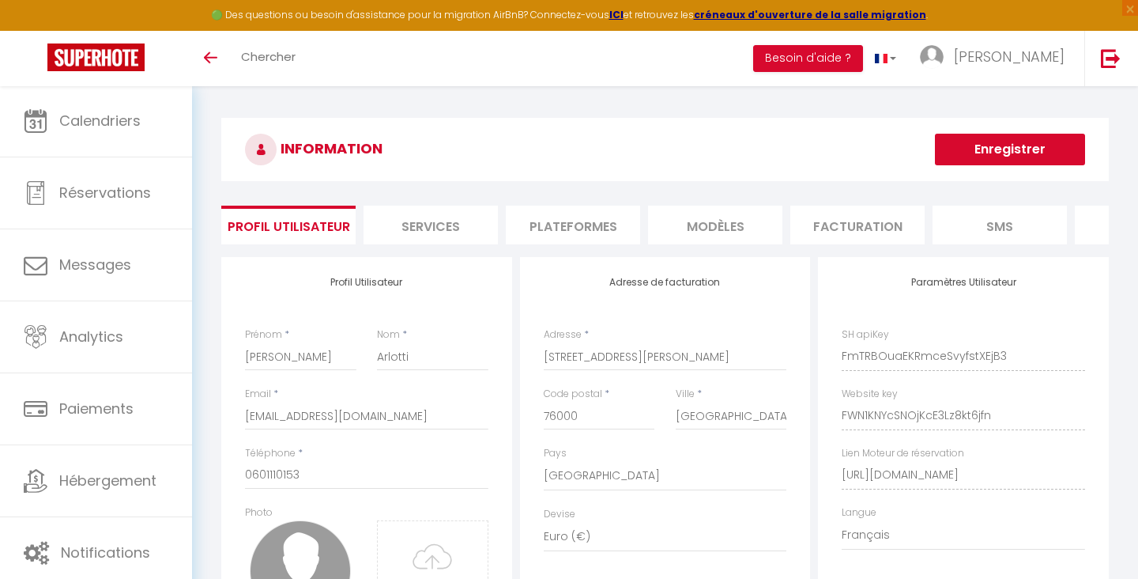
select select "28"
select select "fr"
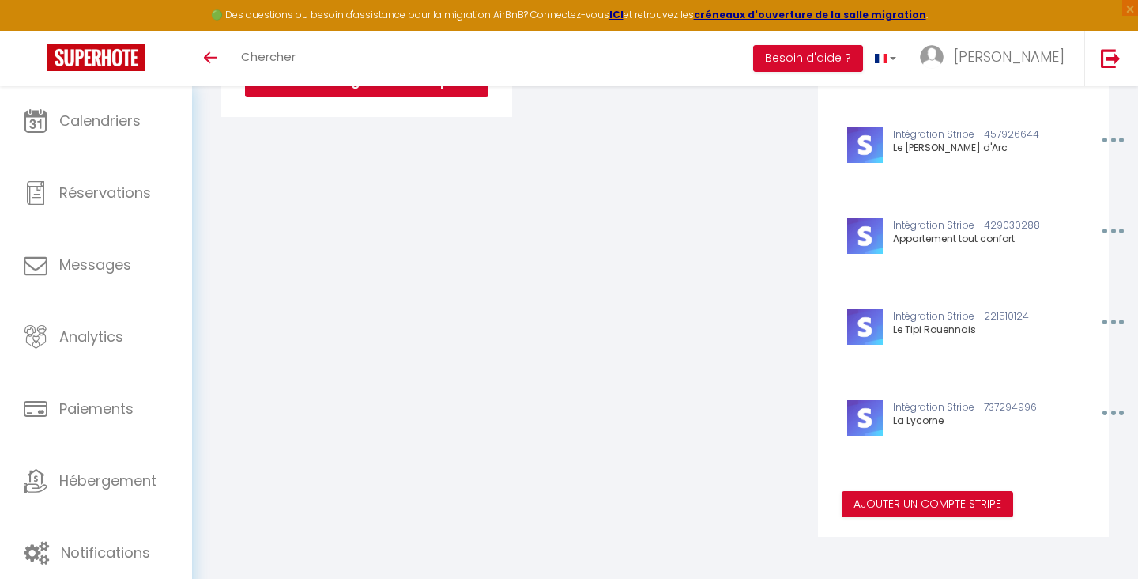
scroll to position [636, 0]
